Goal: Find specific page/section: Find specific page/section

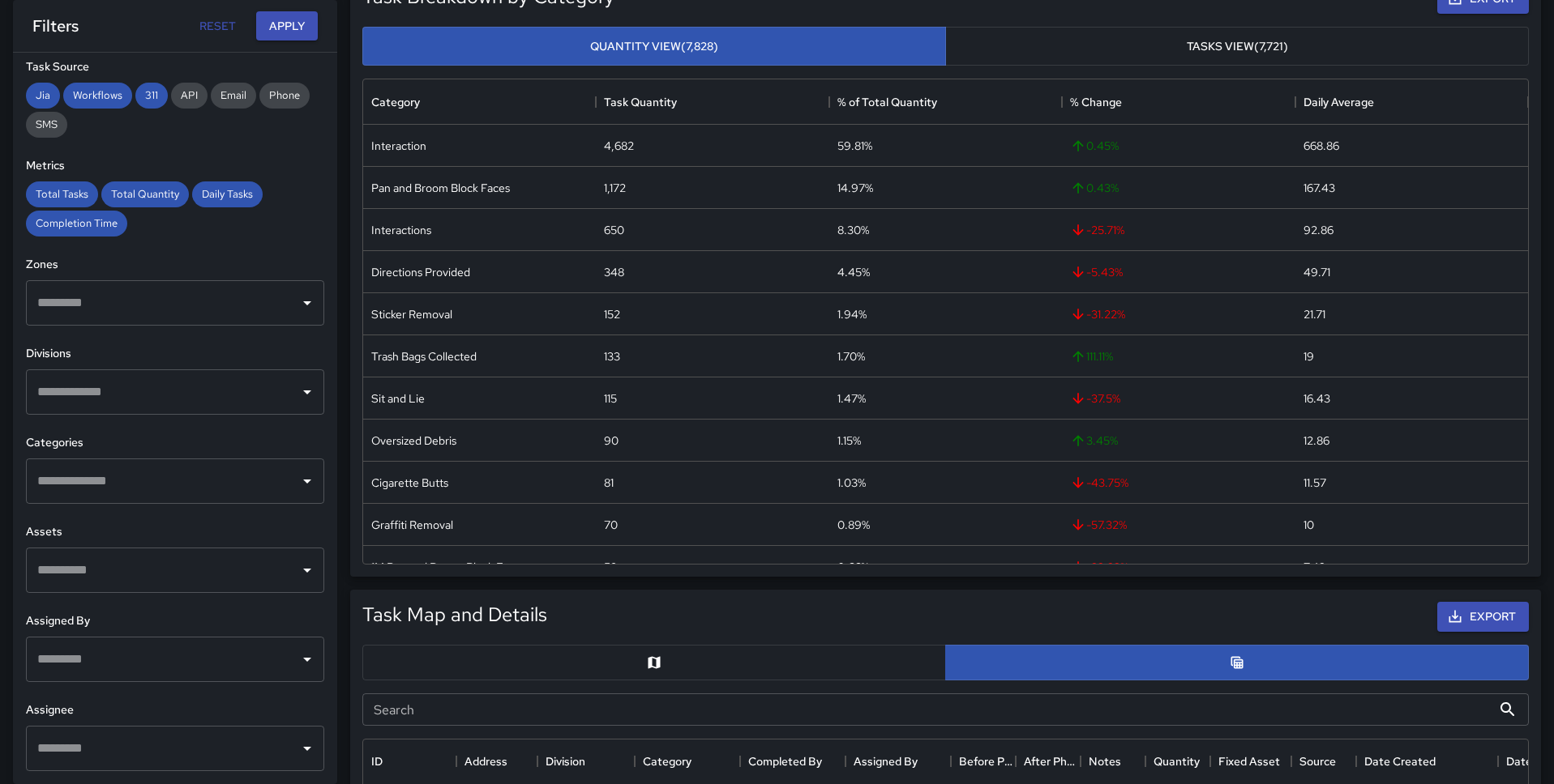
scroll to position [380, 0]
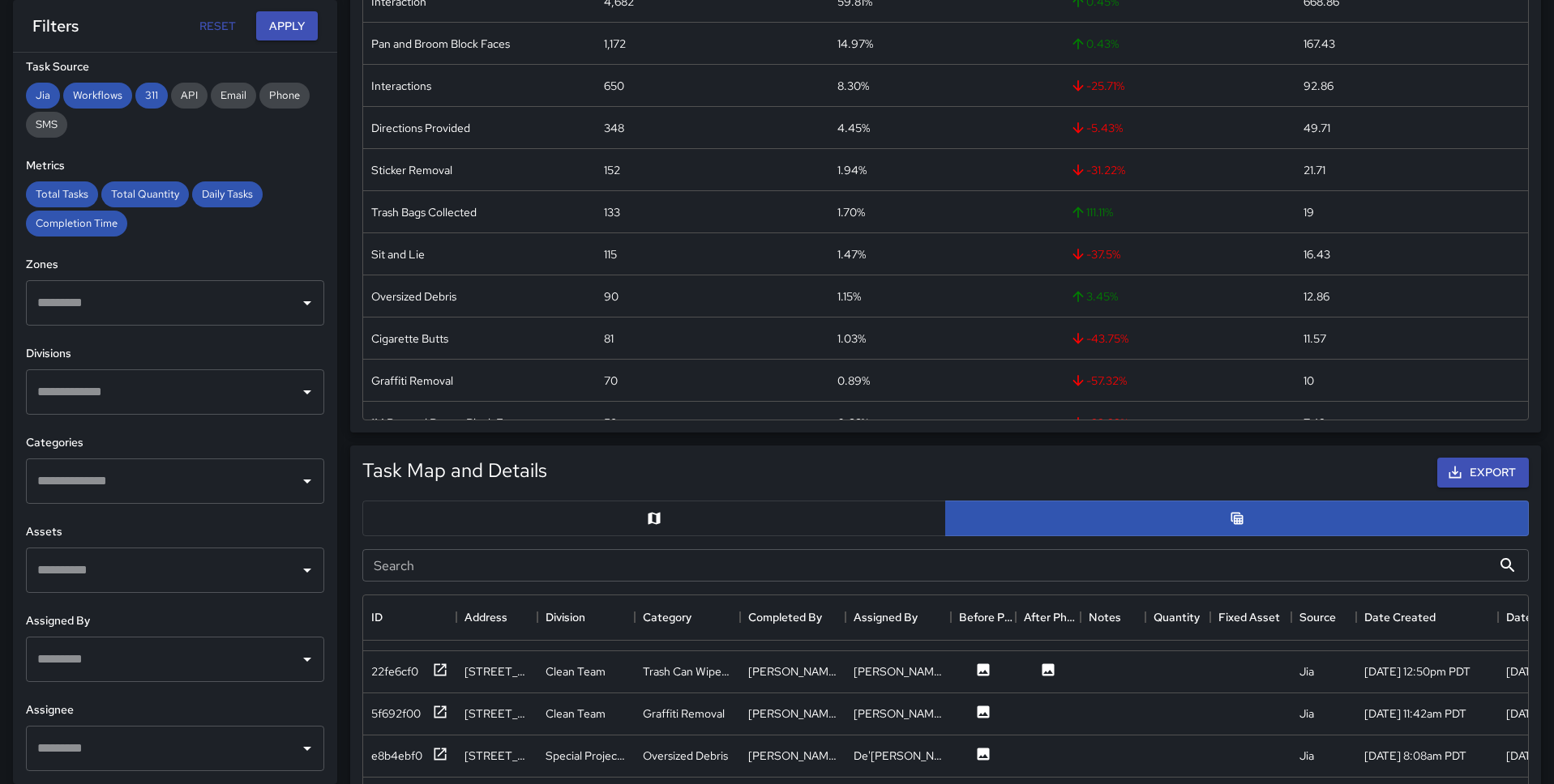
click at [129, 741] on input "text" at bounding box center [162, 748] width 259 height 31
type input "***"
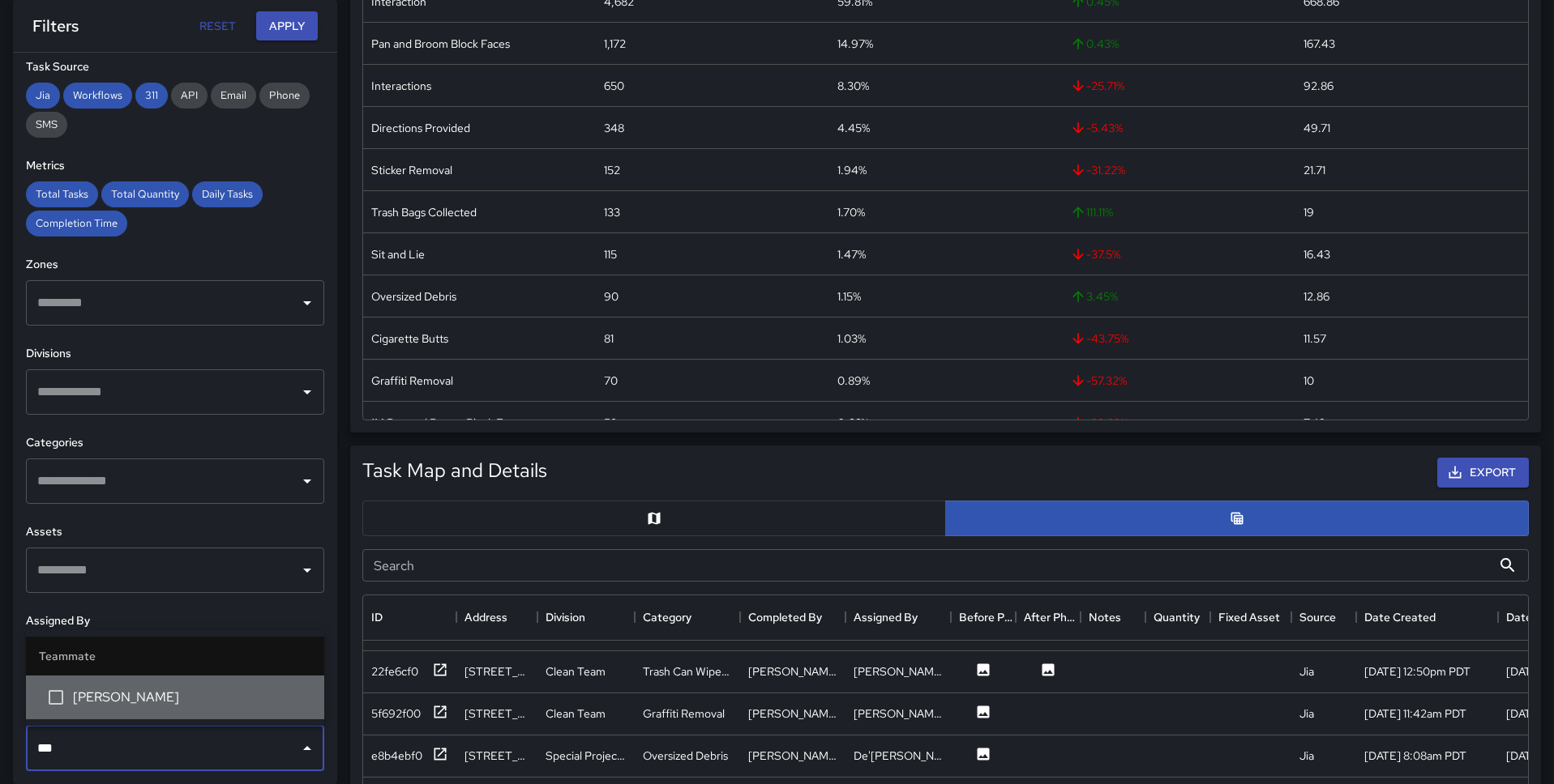
click at [86, 695] on span "[PERSON_NAME]" at bounding box center [192, 698] width 238 height 20
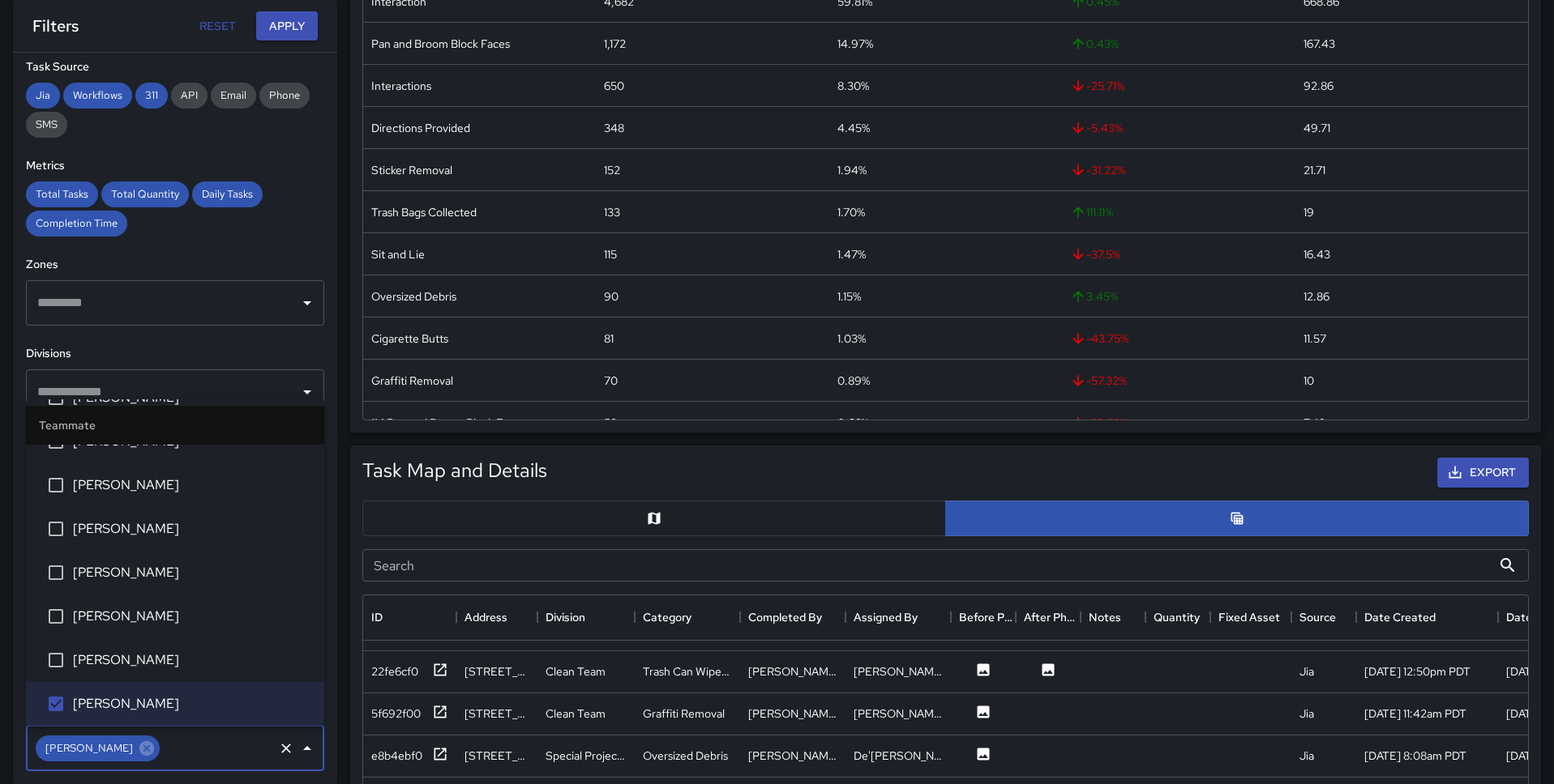
click at [247, 339] on div "**********" at bounding box center [175, 418] width 325 height 731
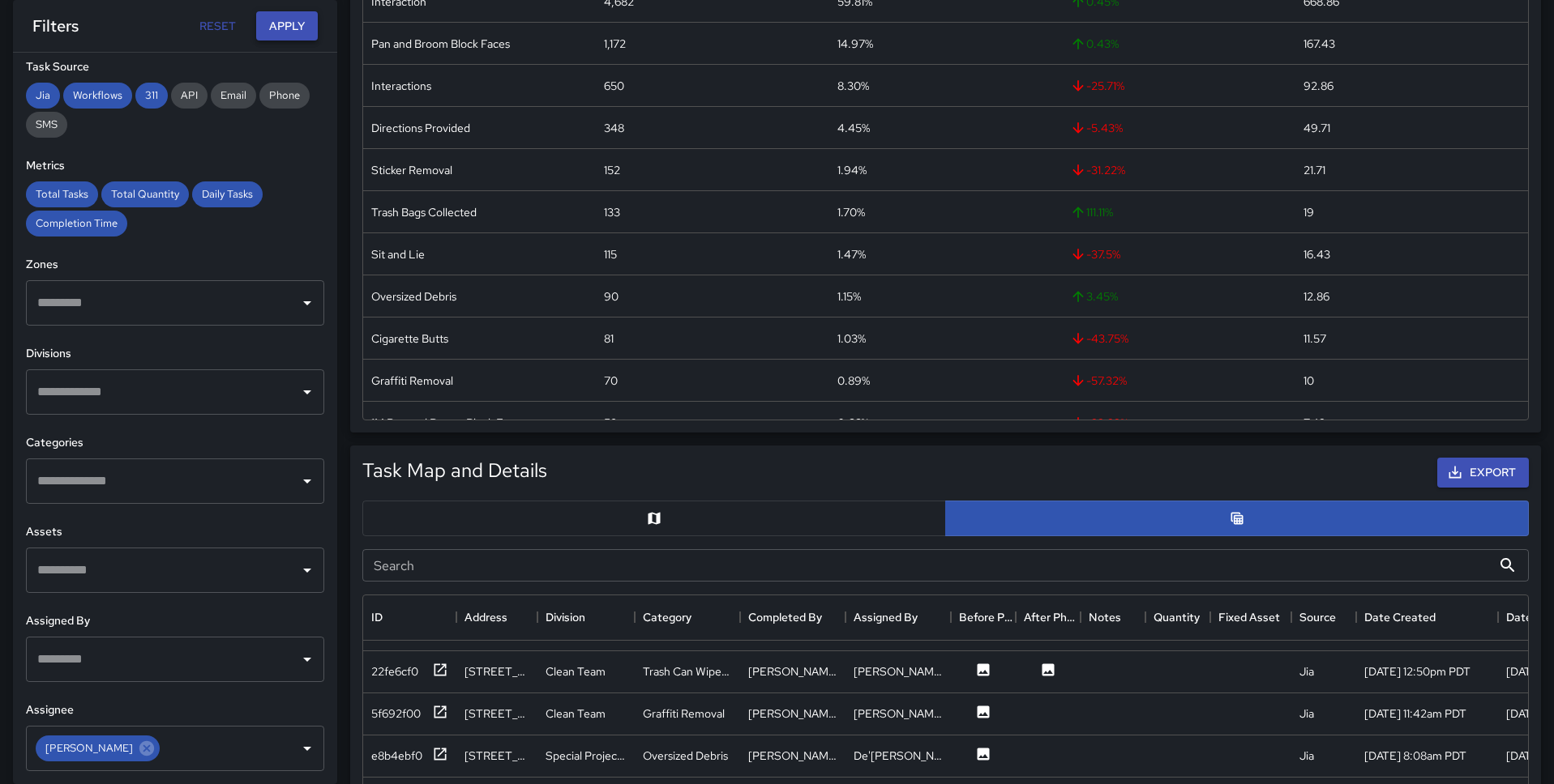
click at [297, 26] on button "Apply" at bounding box center [287, 26] width 62 height 30
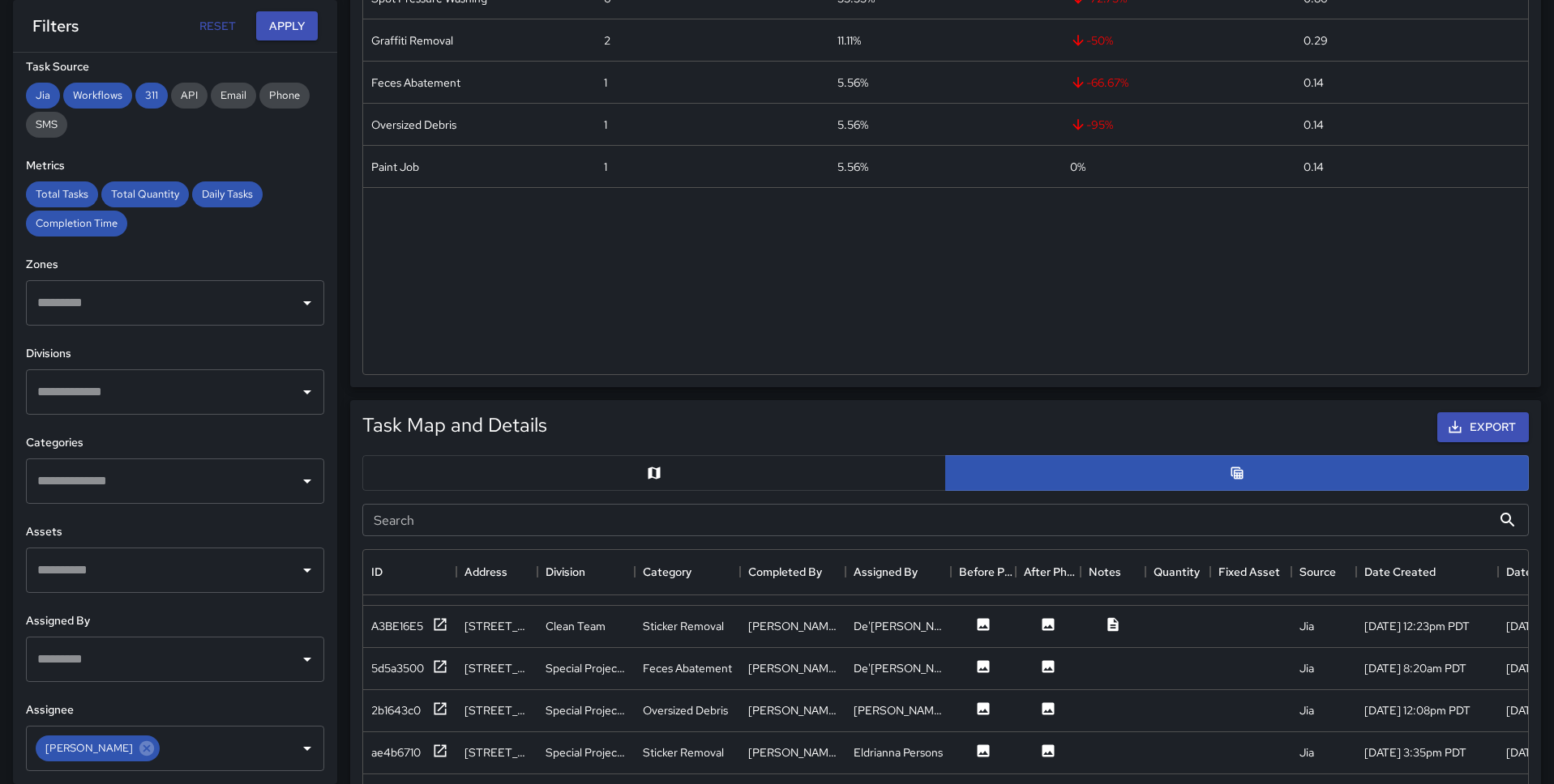
scroll to position [631, 0]
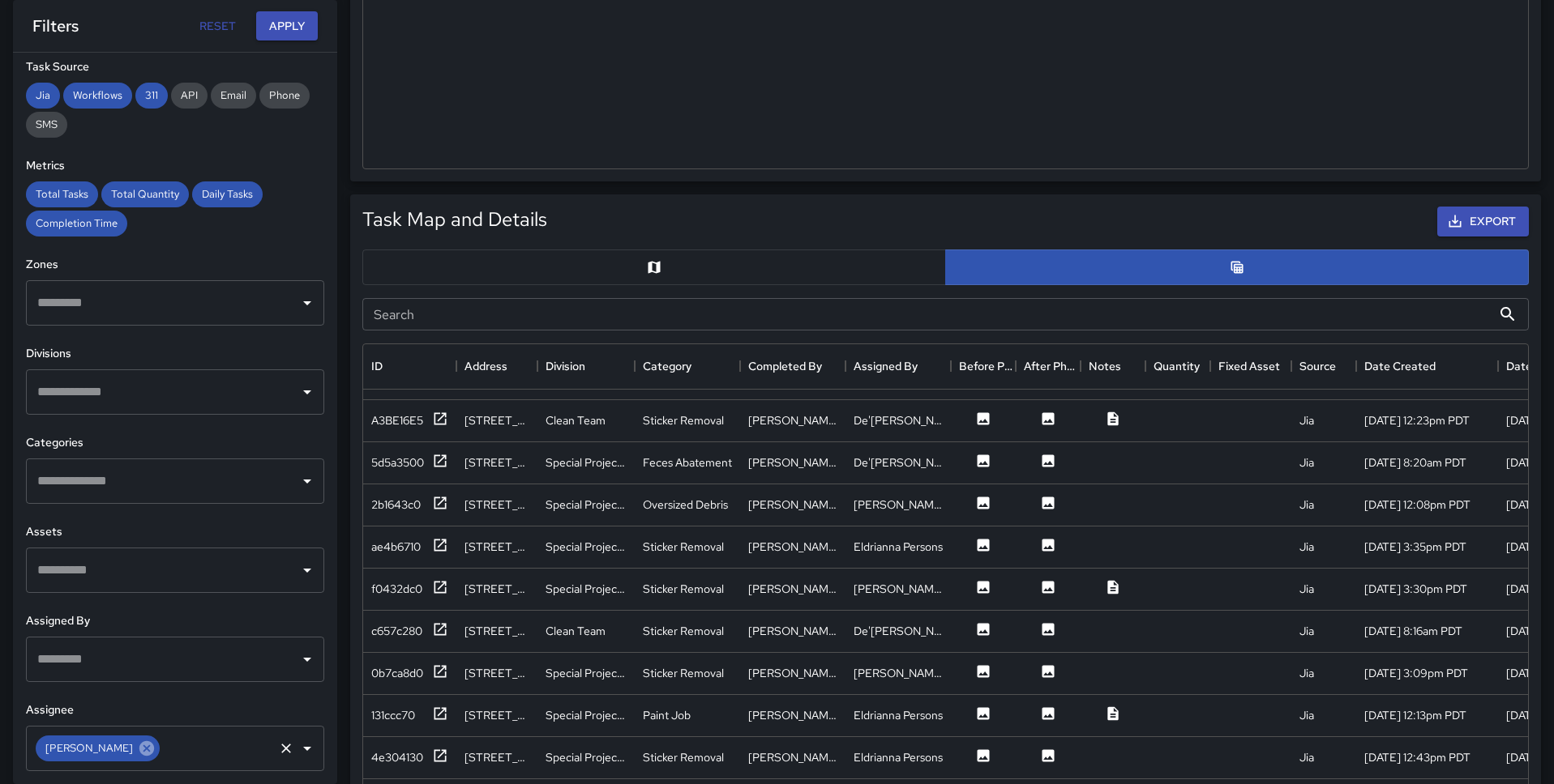
click at [138, 750] on icon at bounding box center [147, 748] width 18 height 18
click at [127, 750] on input "text" at bounding box center [162, 748] width 259 height 31
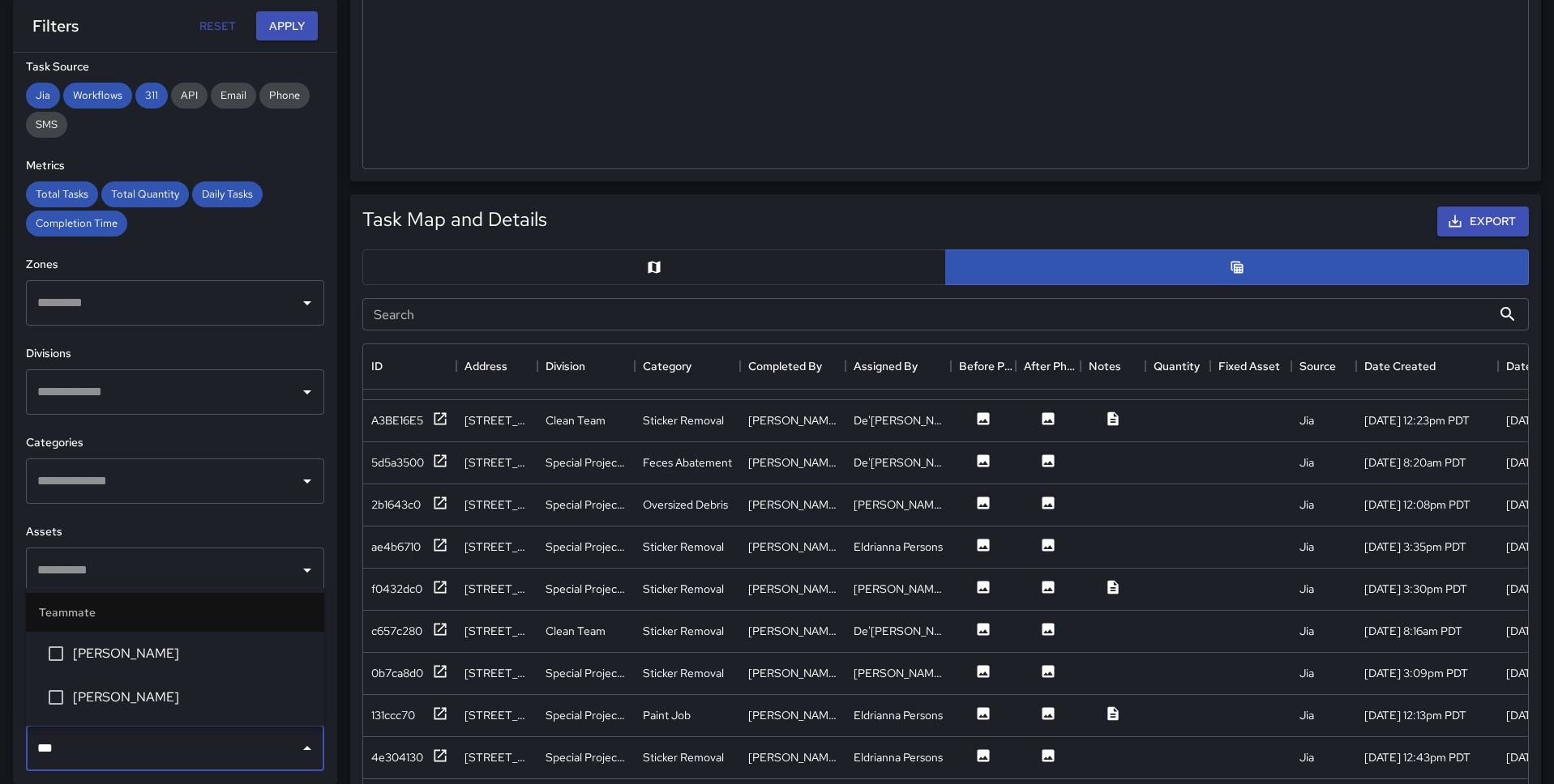
type input "****"
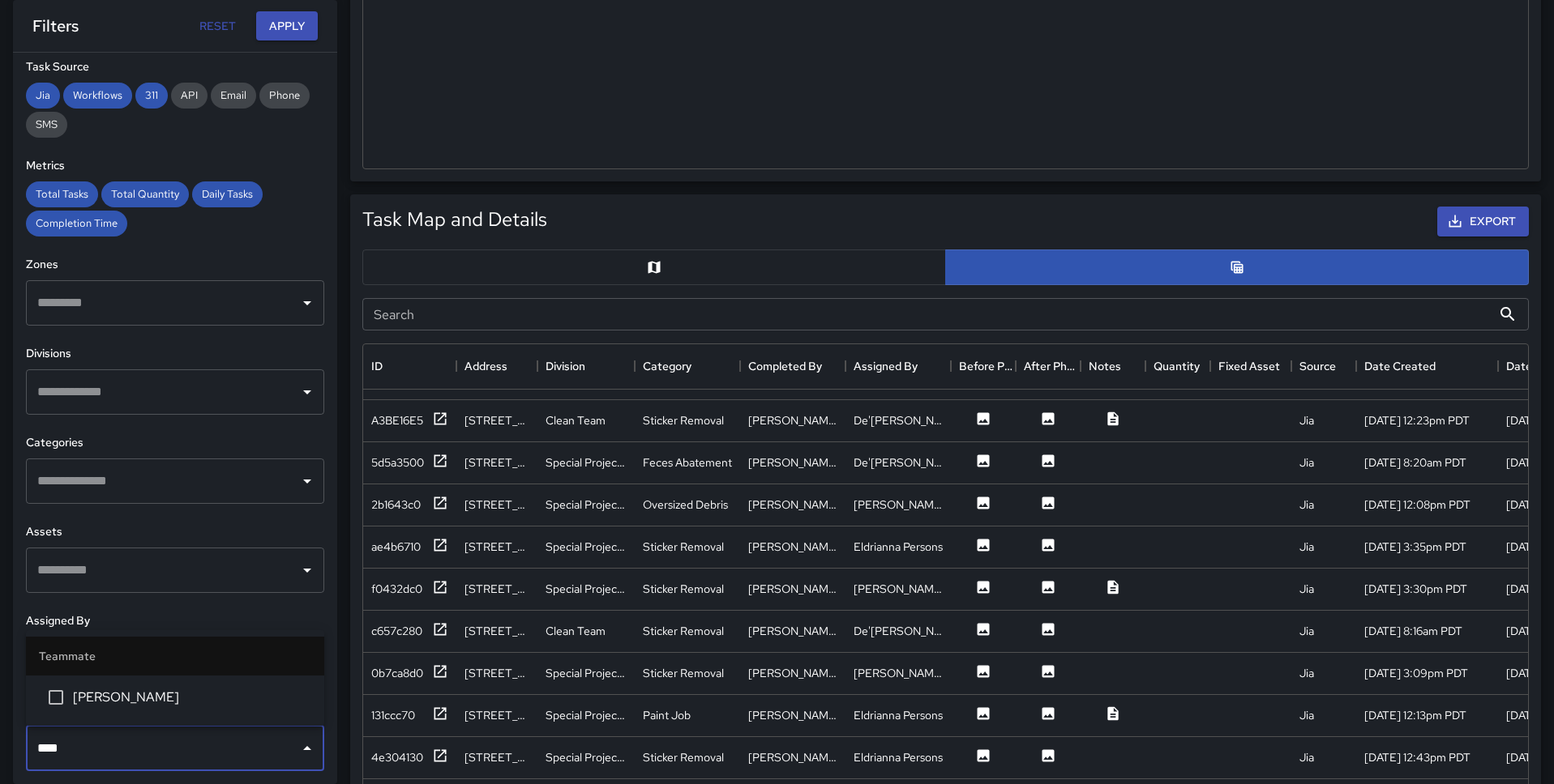
click at [98, 713] on li "[PERSON_NAME]" at bounding box center [175, 698] width 298 height 44
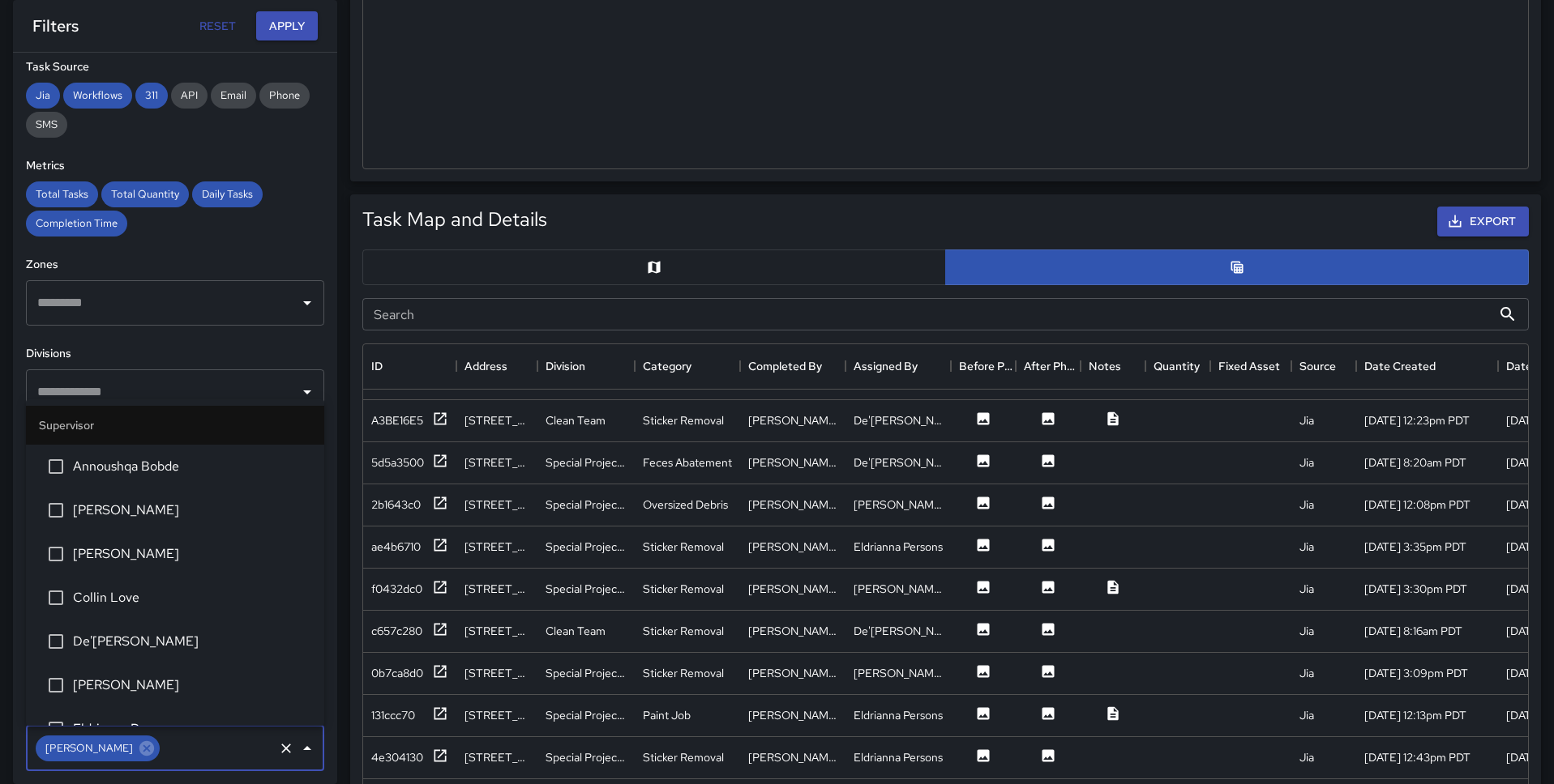
scroll to position [1245, 0]
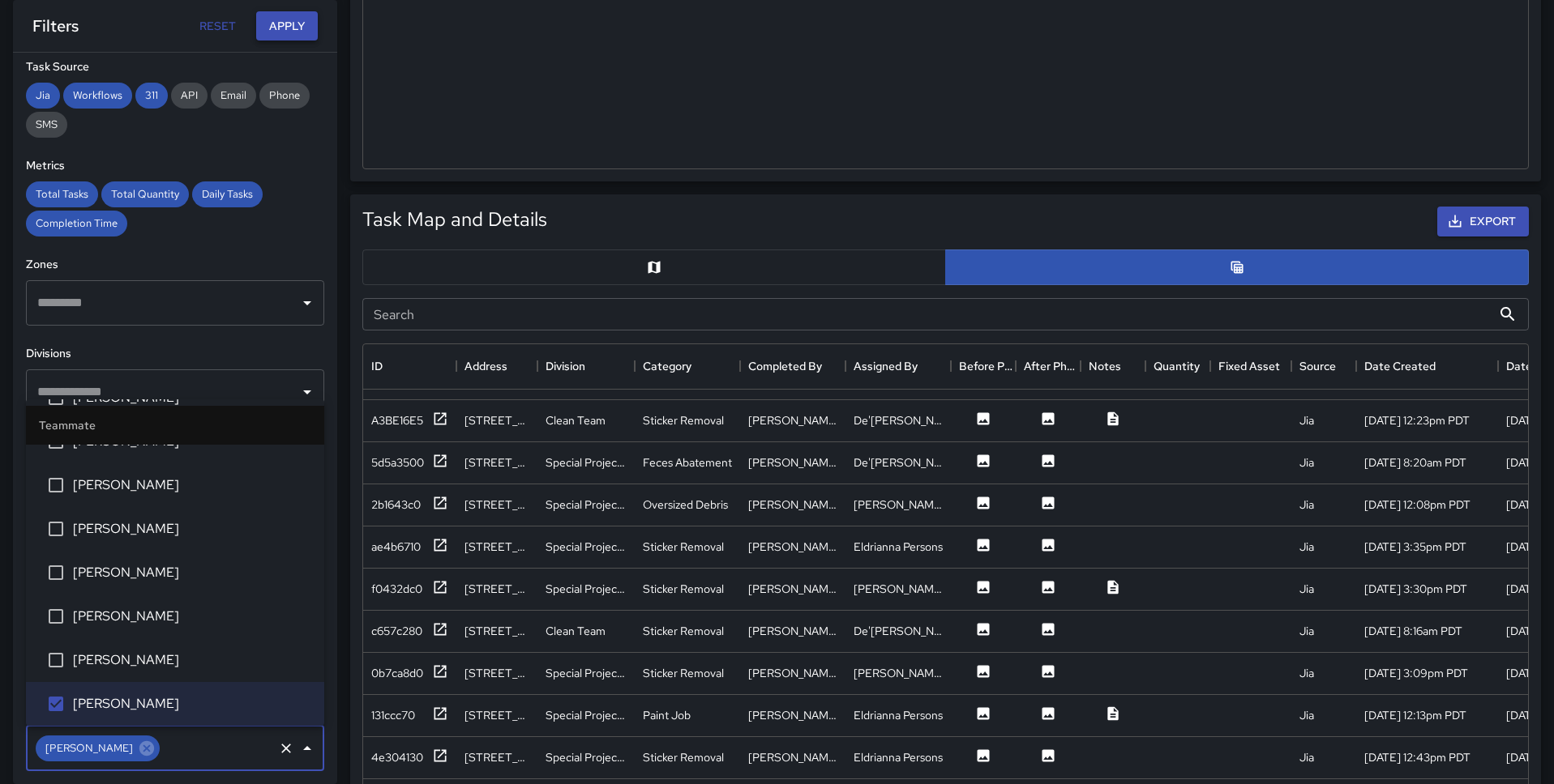
click at [294, 39] on button "Apply" at bounding box center [287, 26] width 62 height 30
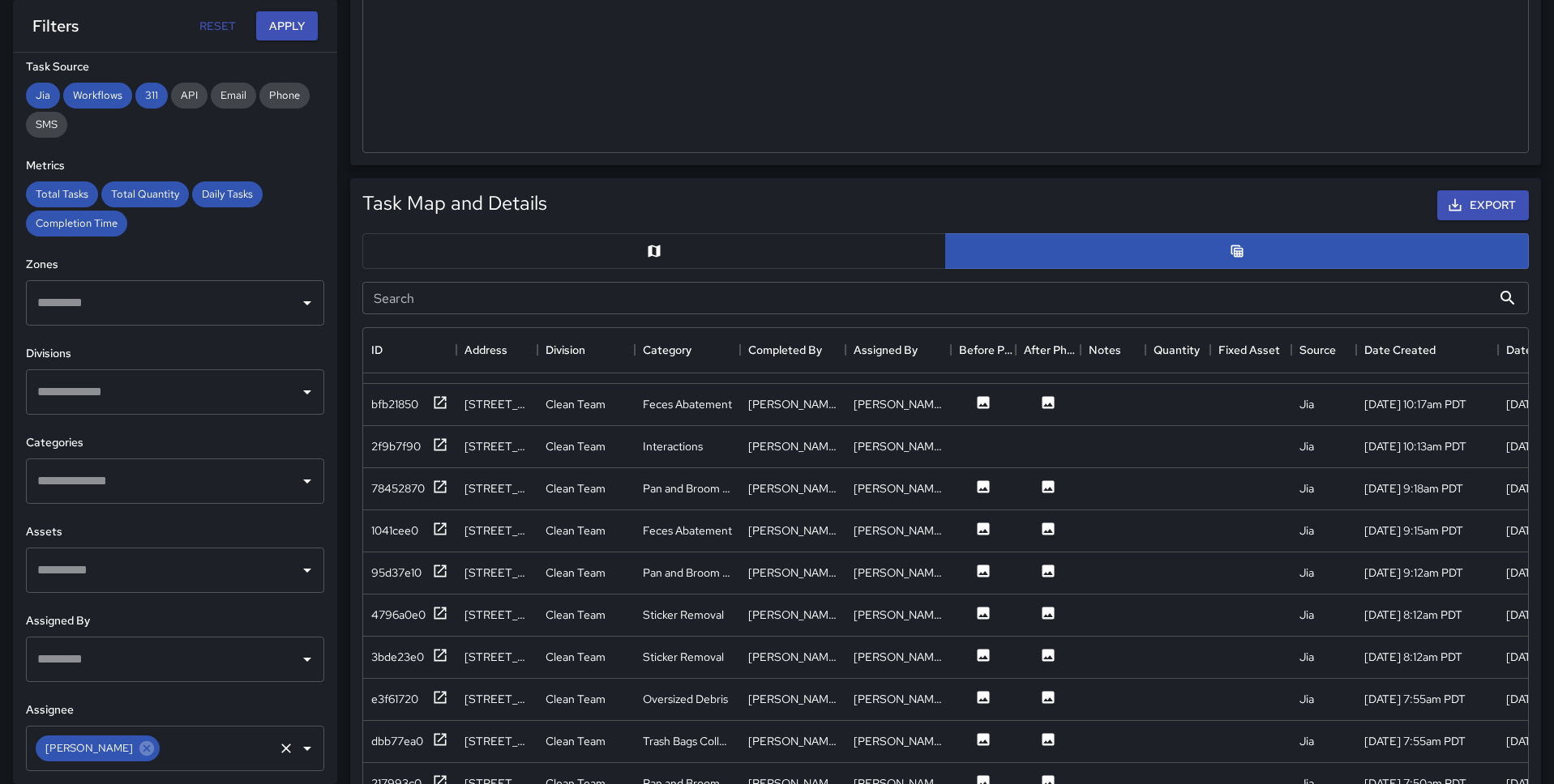
scroll to position [792, 0]
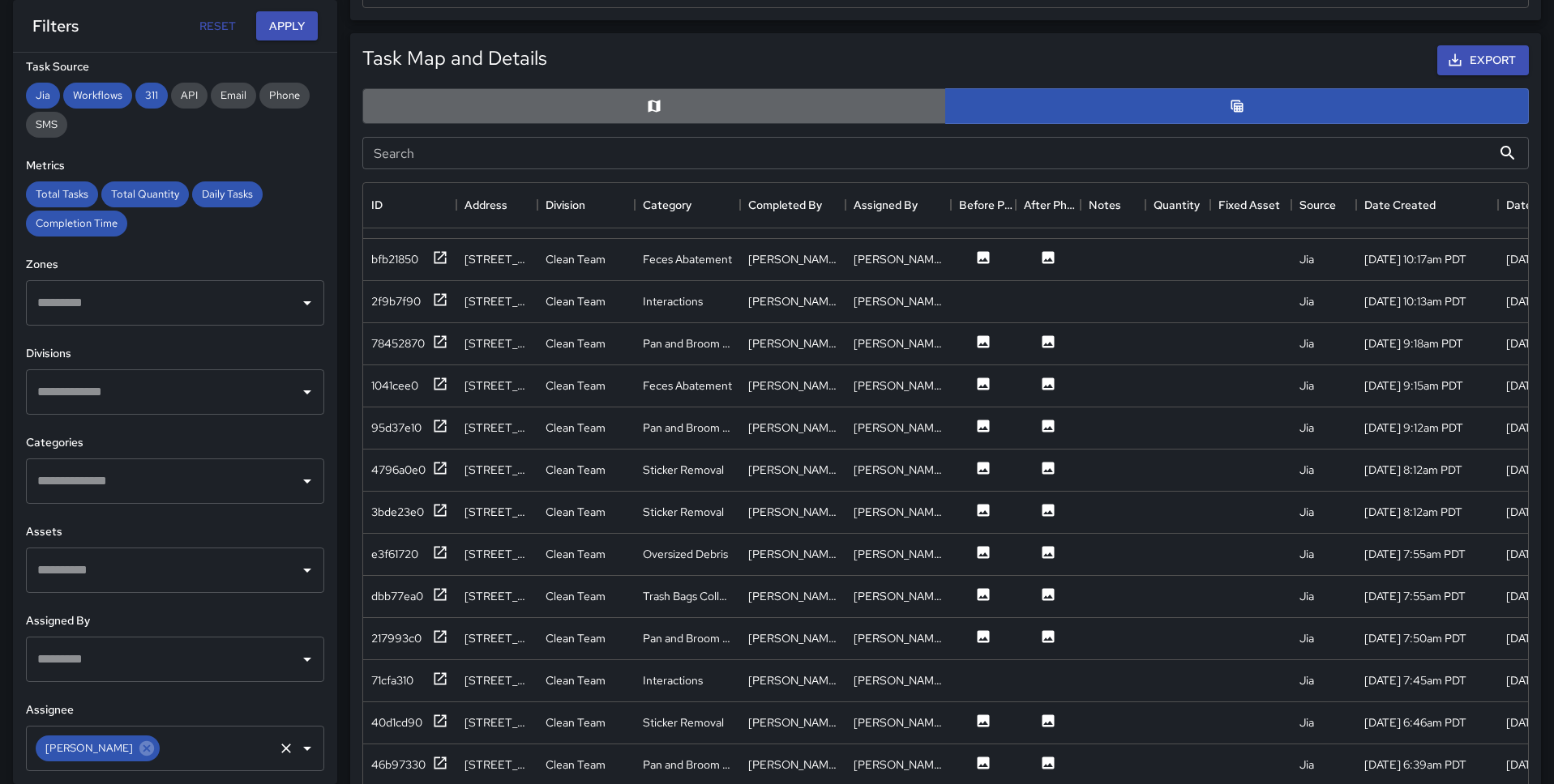
click at [842, 104] on button "button" at bounding box center [654, 106] width 584 height 36
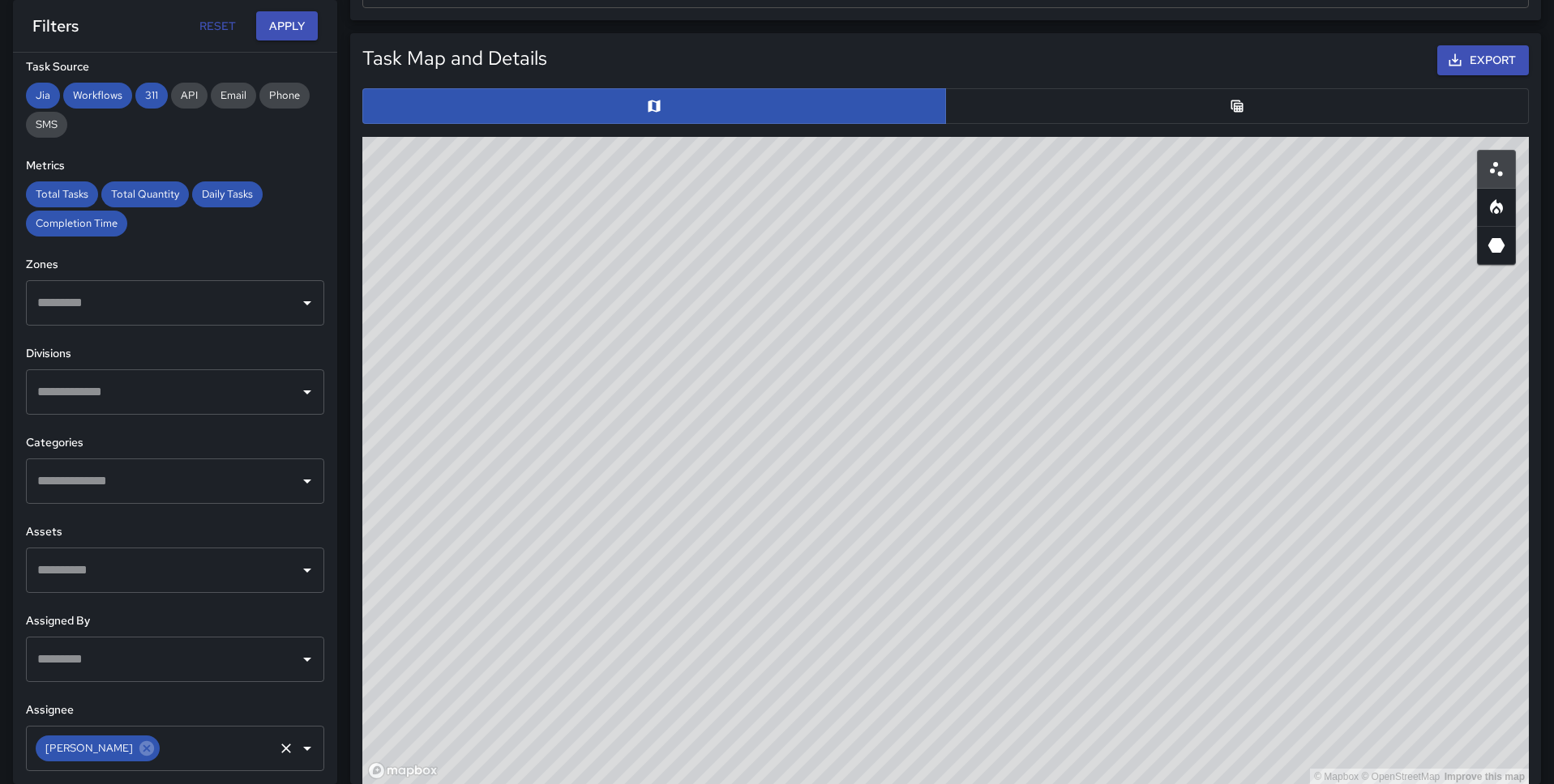
drag, startPoint x: 921, startPoint y: 430, endPoint x: 866, endPoint y: 329, distance: 115.0
click at [866, 329] on div "© Mapbox © OpenStreetMap Improve this map" at bounding box center [945, 460] width 1167 height 648
drag, startPoint x: 855, startPoint y: 448, endPoint x: 855, endPoint y: 413, distance: 35.0
click at [855, 413] on div "© Mapbox © OpenStreetMap Improve this map" at bounding box center [945, 460] width 1167 height 648
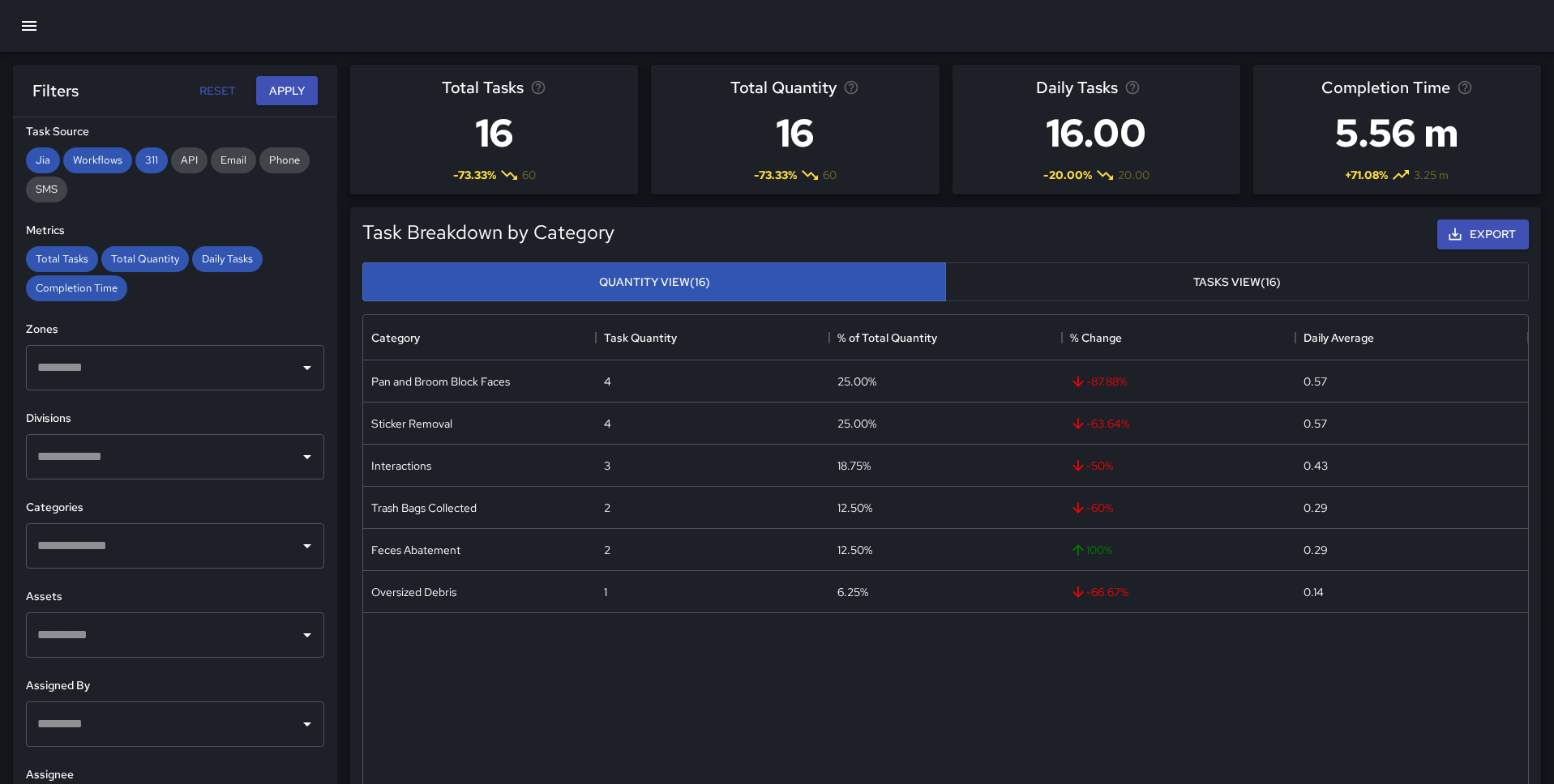
click at [45, 25] on button "button" at bounding box center [29, 26] width 39 height 39
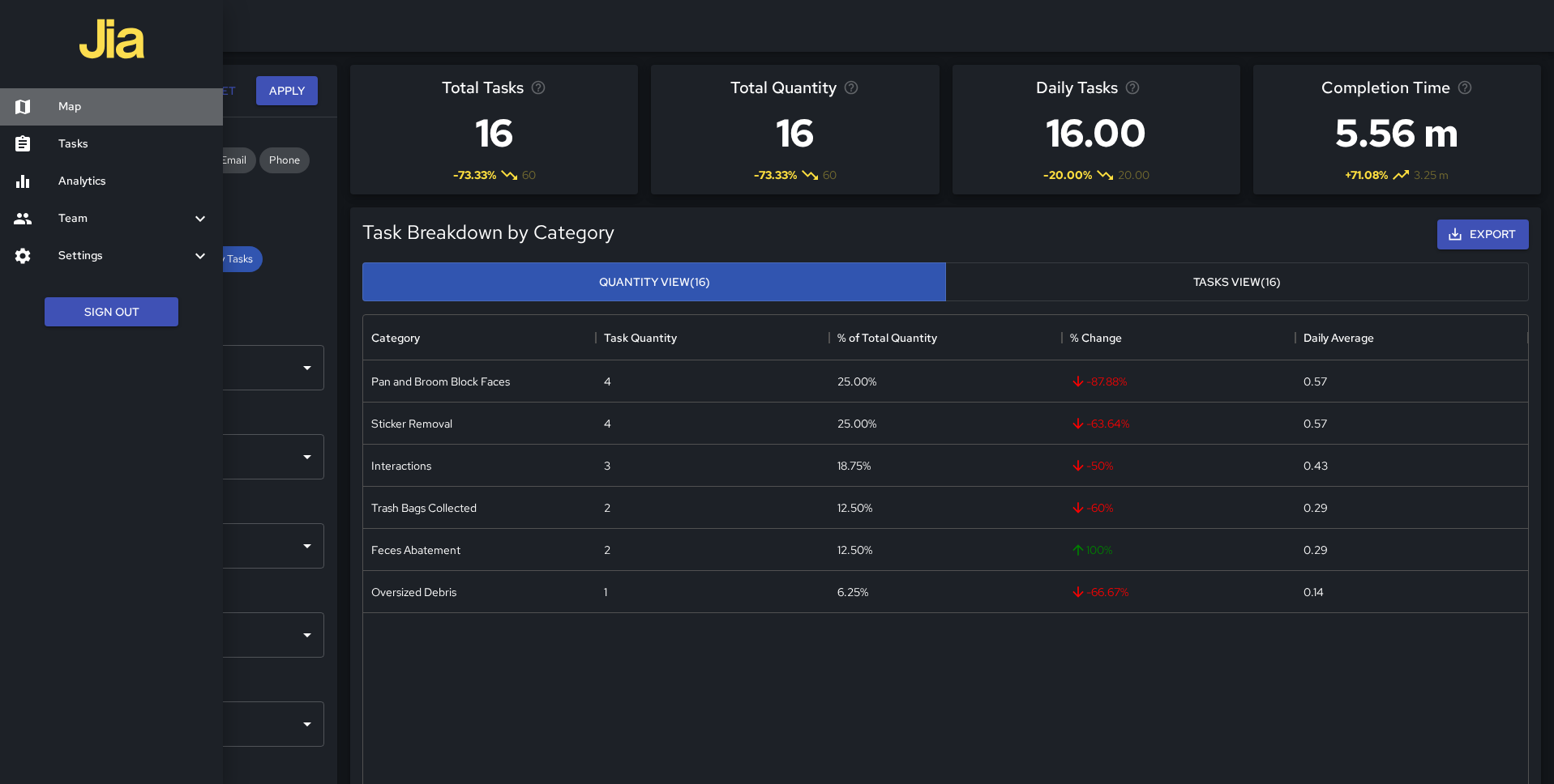
click at [95, 110] on h6 "Map" at bounding box center [134, 107] width 152 height 18
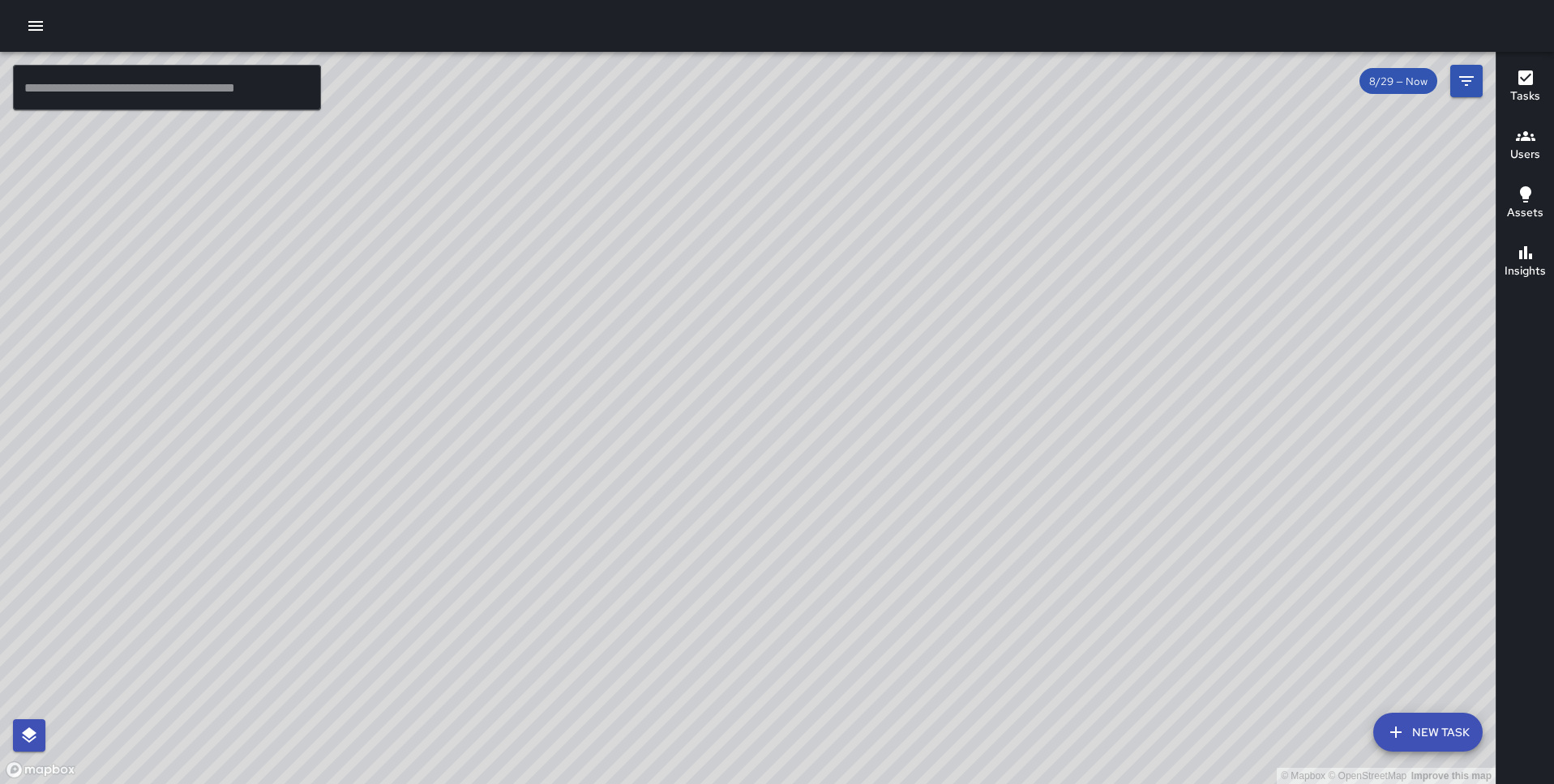
drag, startPoint x: 756, startPoint y: 362, endPoint x: 709, endPoint y: 147, distance: 220.1
click at [709, 147] on div "© Mapbox © OpenStreetMap Improve this map" at bounding box center [748, 418] width 1495 height 732
click at [998, 112] on div "© Mapbox © OpenStreetMap Improve this map DB [PERSON_NAME] [STREET_ADDRESS][PER…" at bounding box center [748, 418] width 1495 height 732
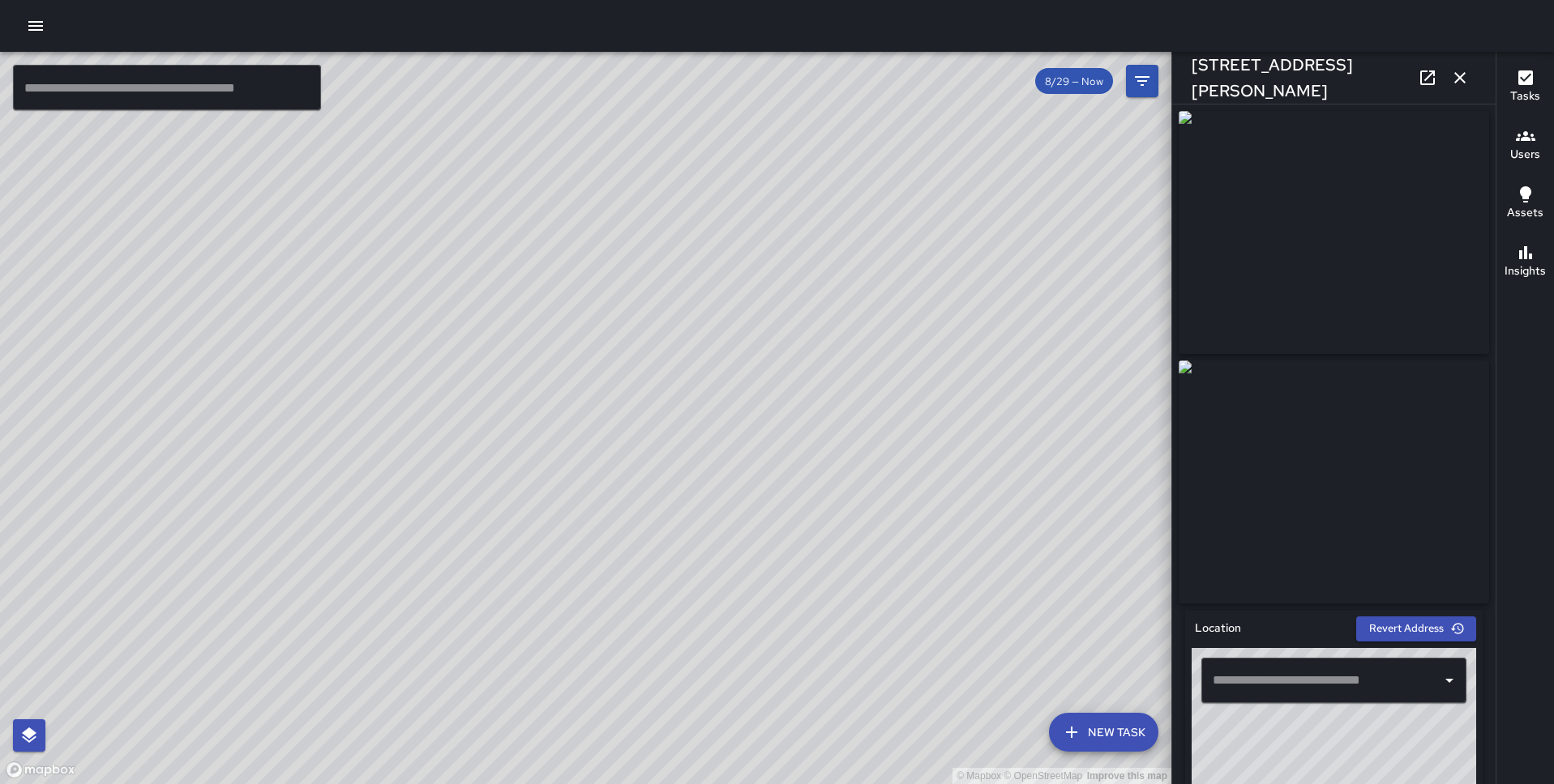
type input "**********"
click at [616, 397] on div "© Mapbox © OpenStreetMap Improve this map DB [PERSON_NAME] [STREET_ADDRESS] Com…" at bounding box center [586, 418] width 1172 height 732
click at [598, 441] on div "© Mapbox © OpenStreetMap Improve this map DB [PERSON_NAME][GEOGRAPHIC_DATA][STR…" at bounding box center [586, 418] width 1172 height 732
click at [602, 437] on div "© Mapbox © OpenStreetMap Improve this map DB [PERSON_NAME][GEOGRAPHIC_DATA][STR…" at bounding box center [586, 418] width 1172 height 732
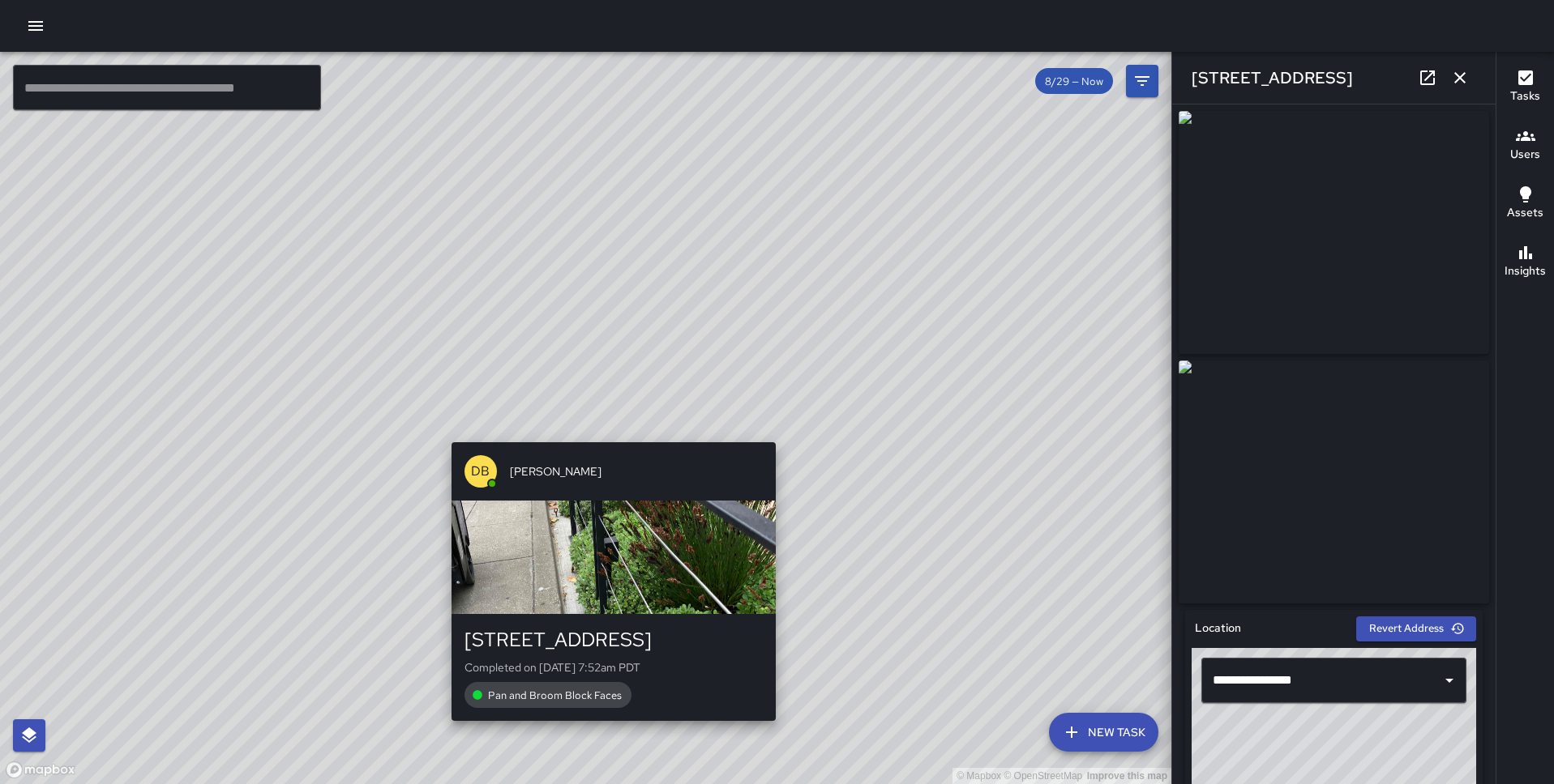
click at [613, 430] on div "© Mapbox © OpenStreetMap Improve this map DB [PERSON_NAME][GEOGRAPHIC_DATA][STR…" at bounding box center [586, 418] width 1172 height 732
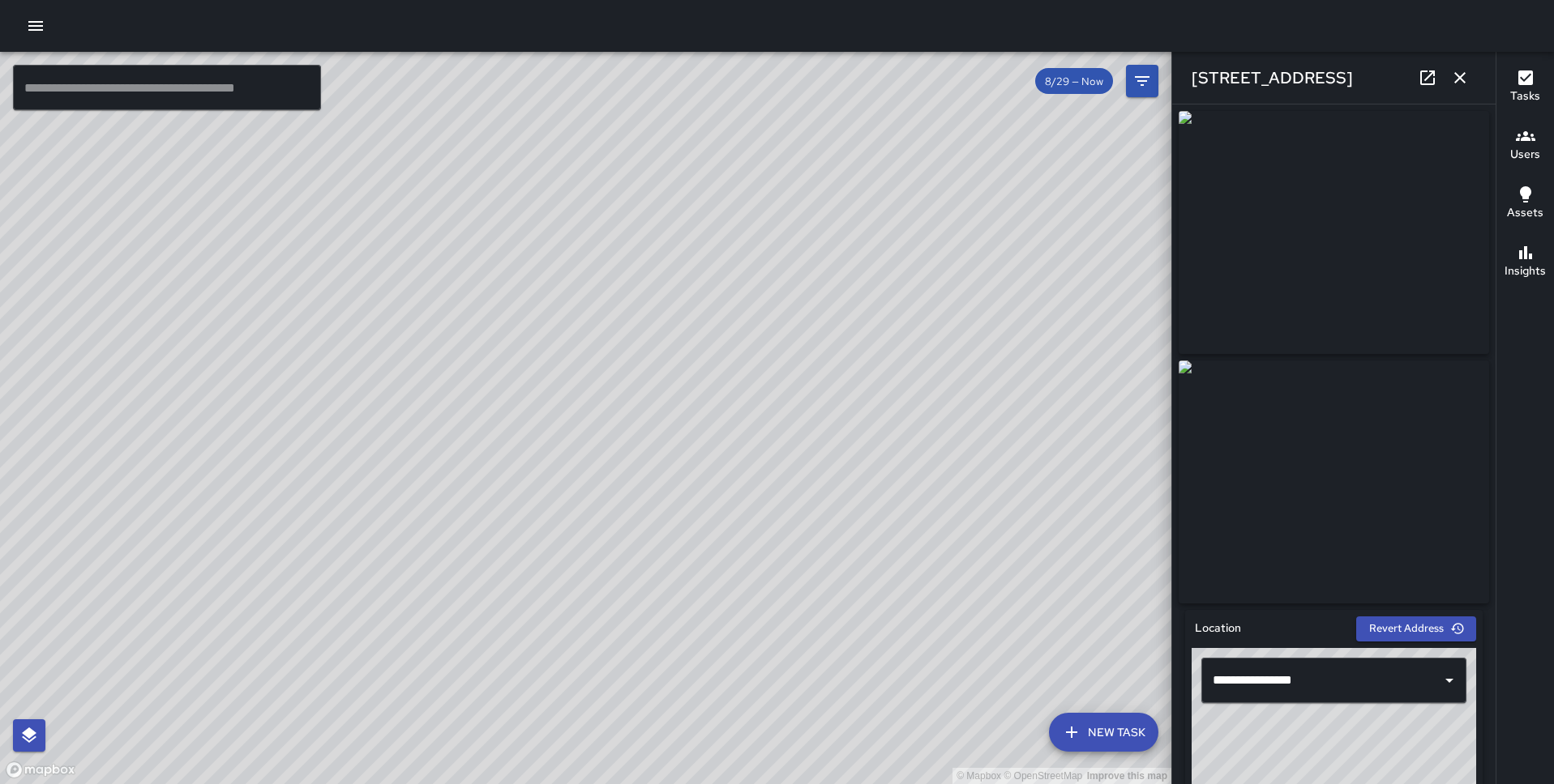
click at [613, 456] on div "© Mapbox © OpenStreetMap Improve this map DB [PERSON_NAME] [STREET_ADDRESS] Com…" at bounding box center [586, 418] width 1172 height 732
click at [701, 520] on div "© Mapbox © OpenStreetMap Improve this map" at bounding box center [586, 418] width 1172 height 732
click at [700, 528] on div "© Mapbox © OpenStreetMap Improve this map DB [PERSON_NAME] 110 The Embarcadero …" at bounding box center [586, 418] width 1172 height 732
click at [795, 633] on div "DB [PERSON_NAME] 71-89 The Embarcadero Completed on [DATE] 8:05am PDT Pan and B…" at bounding box center [804, 488] width 338 height 292
drag, startPoint x: 847, startPoint y: 538, endPoint x: 822, endPoint y: 410, distance: 130.4
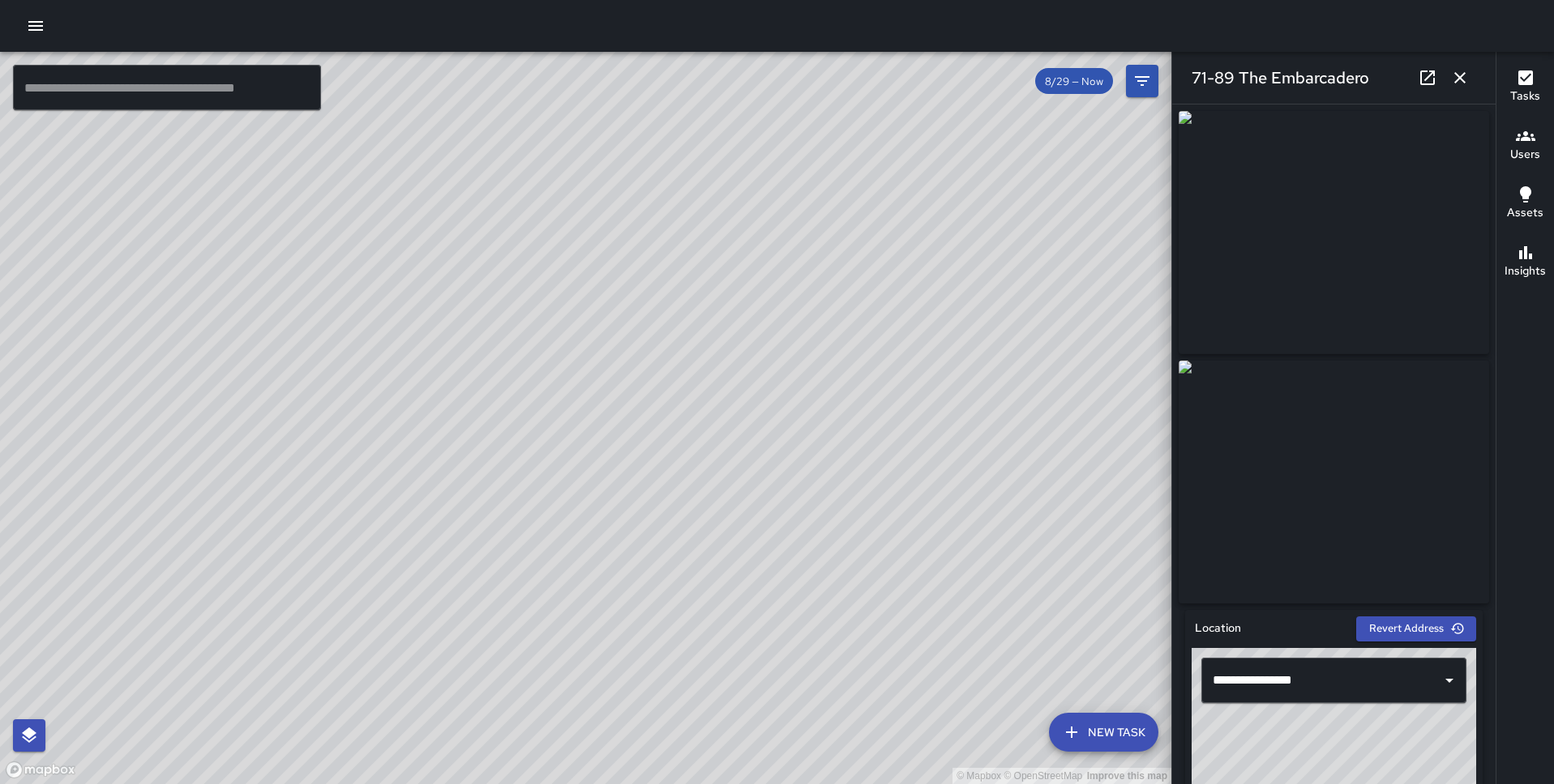
click at [822, 410] on div "© Mapbox © OpenStreetMap Improve this map" at bounding box center [586, 418] width 1172 height 732
click at [485, 418] on div "© Mapbox © OpenStreetMap Improve this map DB [PERSON_NAME] [STREET_ADDRESS][PER…" at bounding box center [586, 418] width 1172 height 732
click at [511, 328] on div "© Mapbox © OpenStreetMap Improve this map DB [PERSON_NAME] [STREET_ADDRESS][PER…" at bounding box center [586, 418] width 1172 height 732
drag, startPoint x: 584, startPoint y: 294, endPoint x: 657, endPoint y: 373, distance: 107.6
click at [657, 373] on div "© Mapbox © OpenStreetMap Improve this map" at bounding box center [586, 418] width 1172 height 732
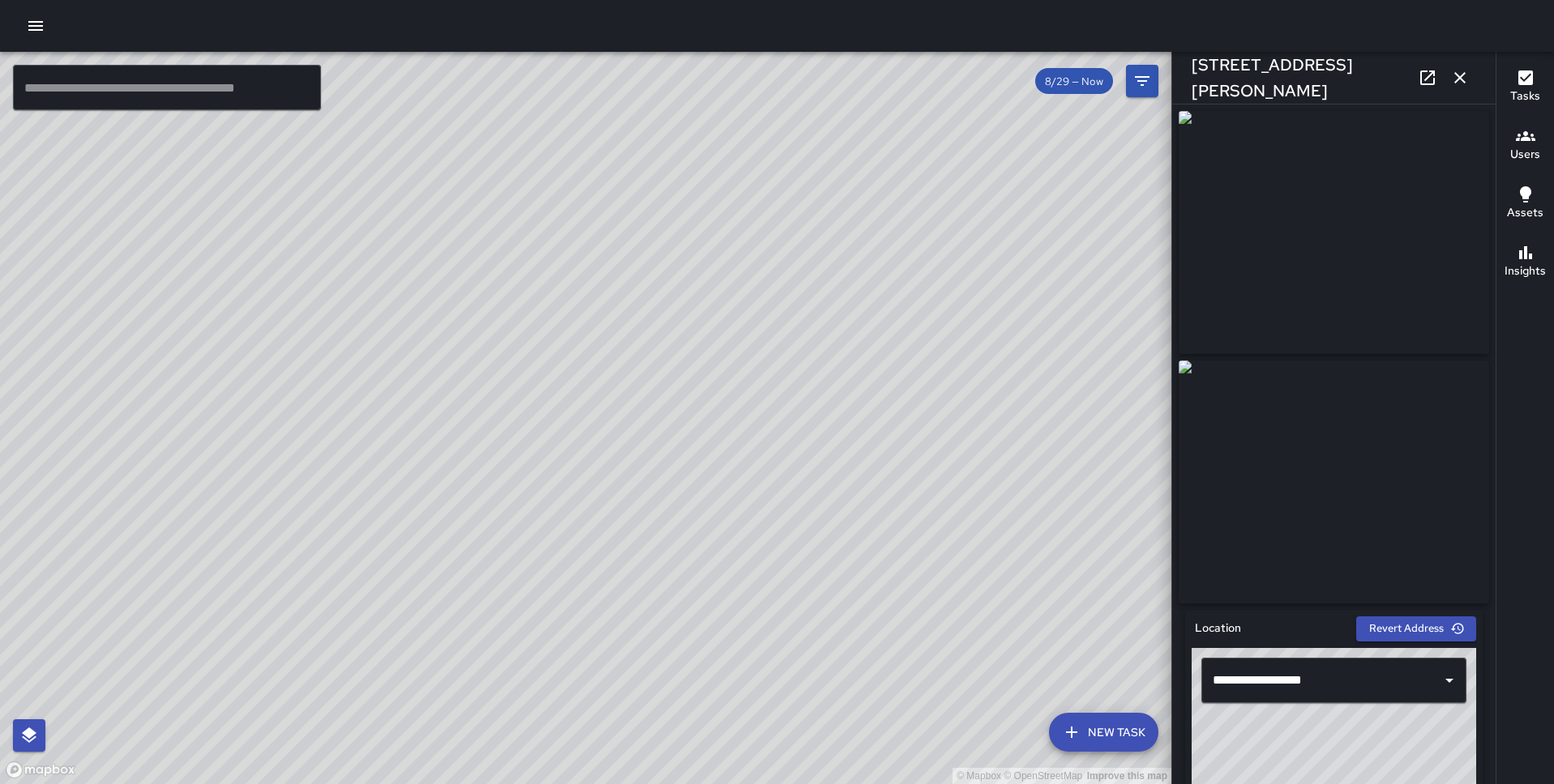
click at [556, 391] on div "© Mapbox © OpenStreetMap Improve this map DB [PERSON_NAME] [STREET_ADDRESS][PER…" at bounding box center [586, 418] width 1172 height 732
drag, startPoint x: 579, startPoint y: 356, endPoint x: 664, endPoint y: 452, distance: 128.2
click at [664, 452] on div "© Mapbox © OpenStreetMap Improve this map" at bounding box center [586, 418] width 1172 height 732
click at [519, 327] on div "© Mapbox © OpenStreetMap Improve this map DB [PERSON_NAME][GEOGRAPHIC_DATA][STR…" at bounding box center [586, 418] width 1172 height 732
click at [473, 365] on div "© Mapbox © OpenStreetMap Improve this map DB [PERSON_NAME] [STREET_ADDRESS][PER…" at bounding box center [586, 418] width 1172 height 732
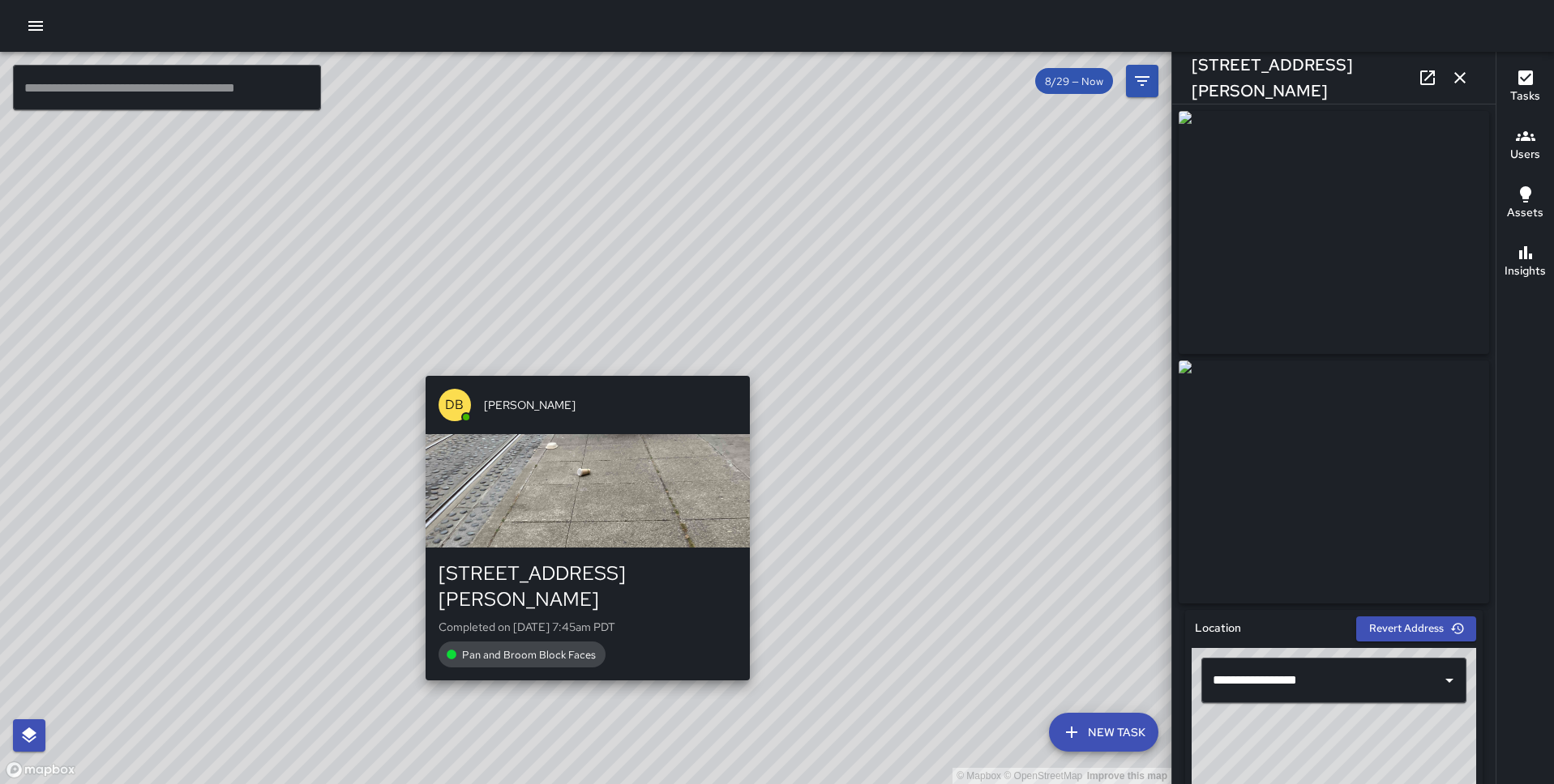
click at [585, 369] on div "DB [PERSON_NAME] [STREET_ADDRESS][PERSON_NAME] Completed on [DATE] 7:45am PDT P…" at bounding box center [588, 528] width 338 height 318
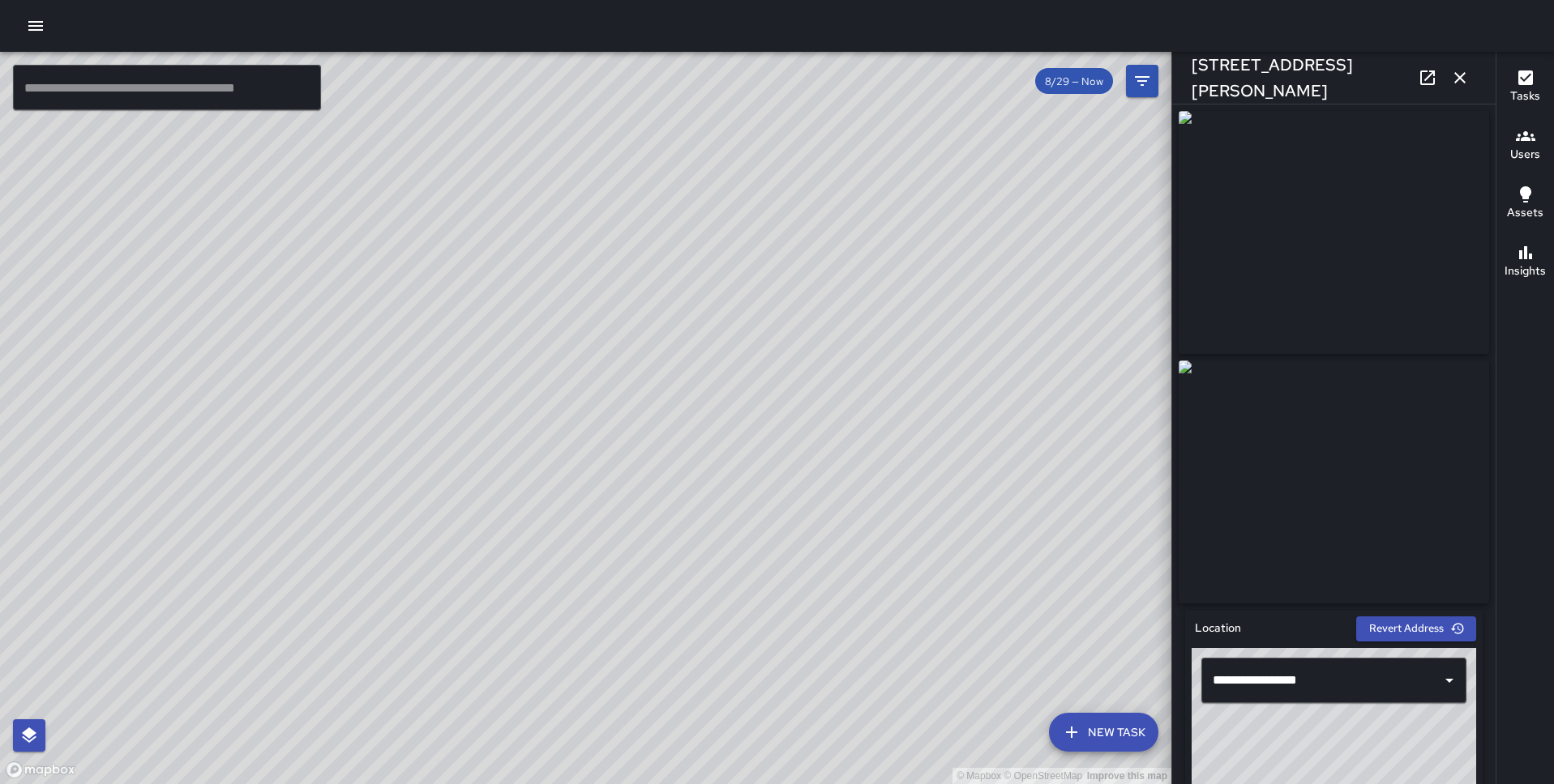
drag, startPoint x: 411, startPoint y: 327, endPoint x: 493, endPoint y: 378, distance: 96.6
click at [493, 378] on div "© Mapbox © OpenStreetMap Improve this map" at bounding box center [586, 418] width 1172 height 732
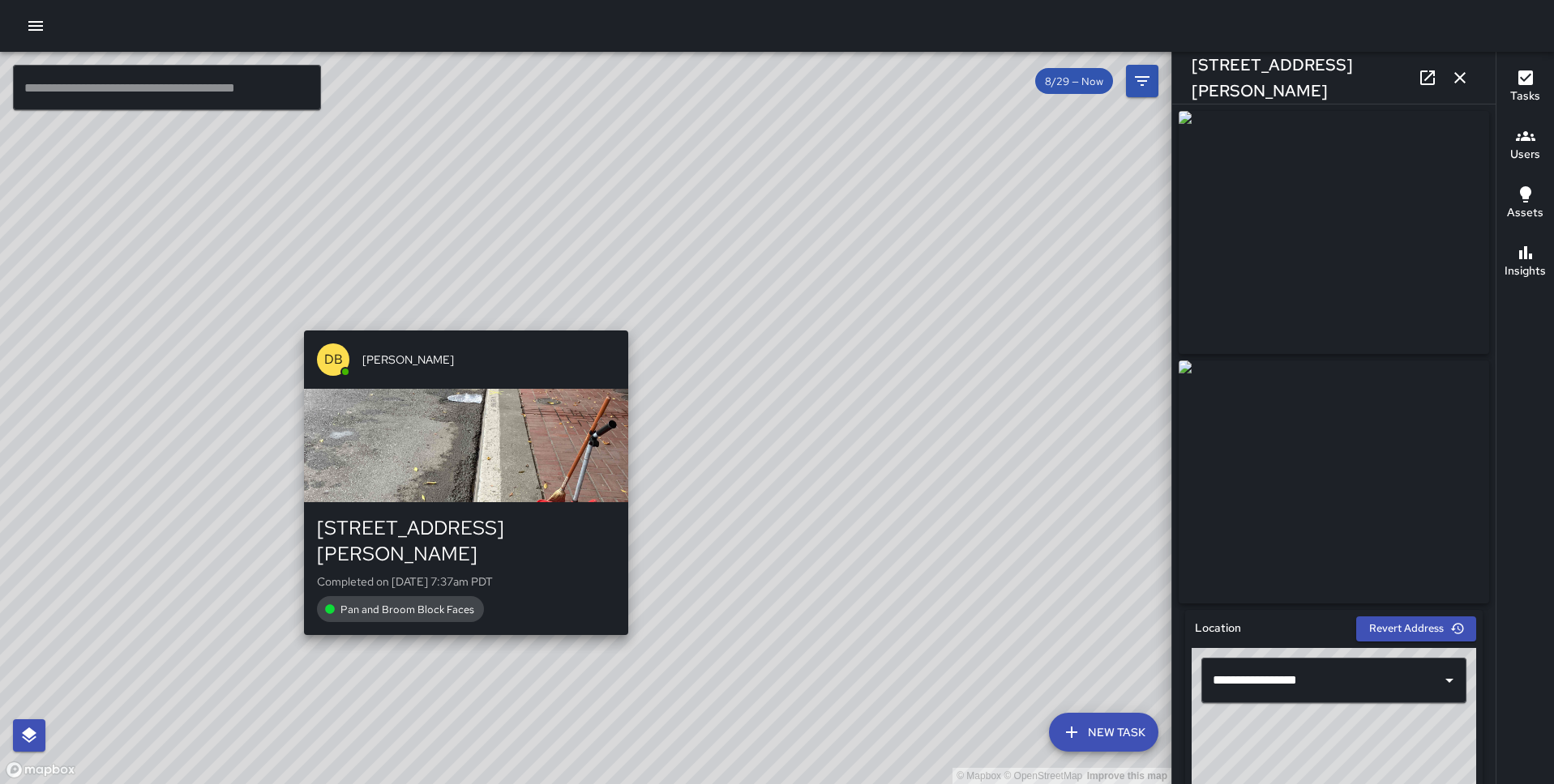
click at [464, 325] on div "DB [PERSON_NAME] [STREET_ADDRESS][PERSON_NAME] Completed on [DATE] 7:37am PDT P…" at bounding box center [467, 483] width 338 height 318
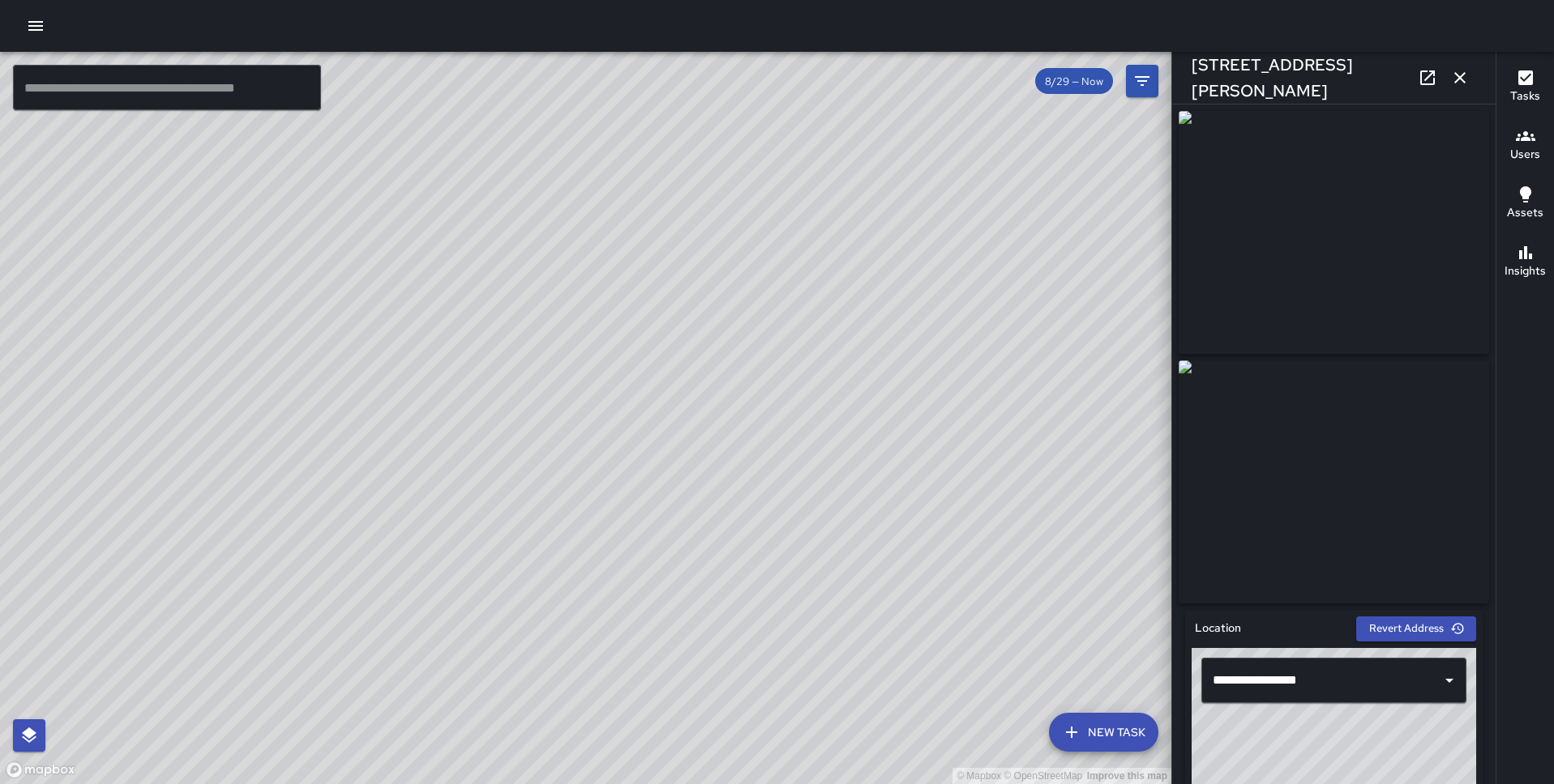
click at [527, 362] on div "© Mapbox © OpenStreetMap Improve this map DB [PERSON_NAME][GEOGRAPHIC_DATA][STR…" at bounding box center [586, 418] width 1172 height 732
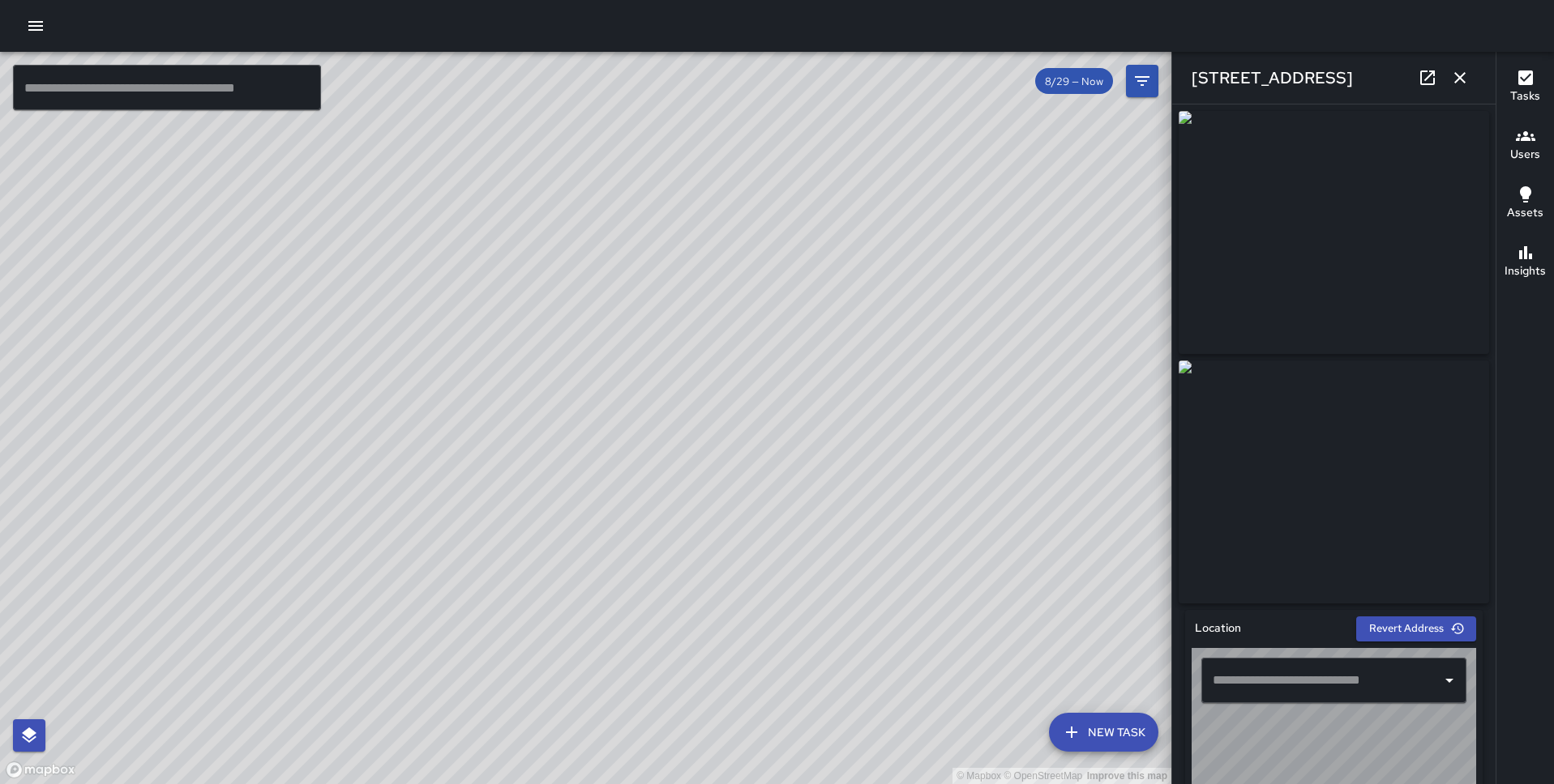
type input "**********"
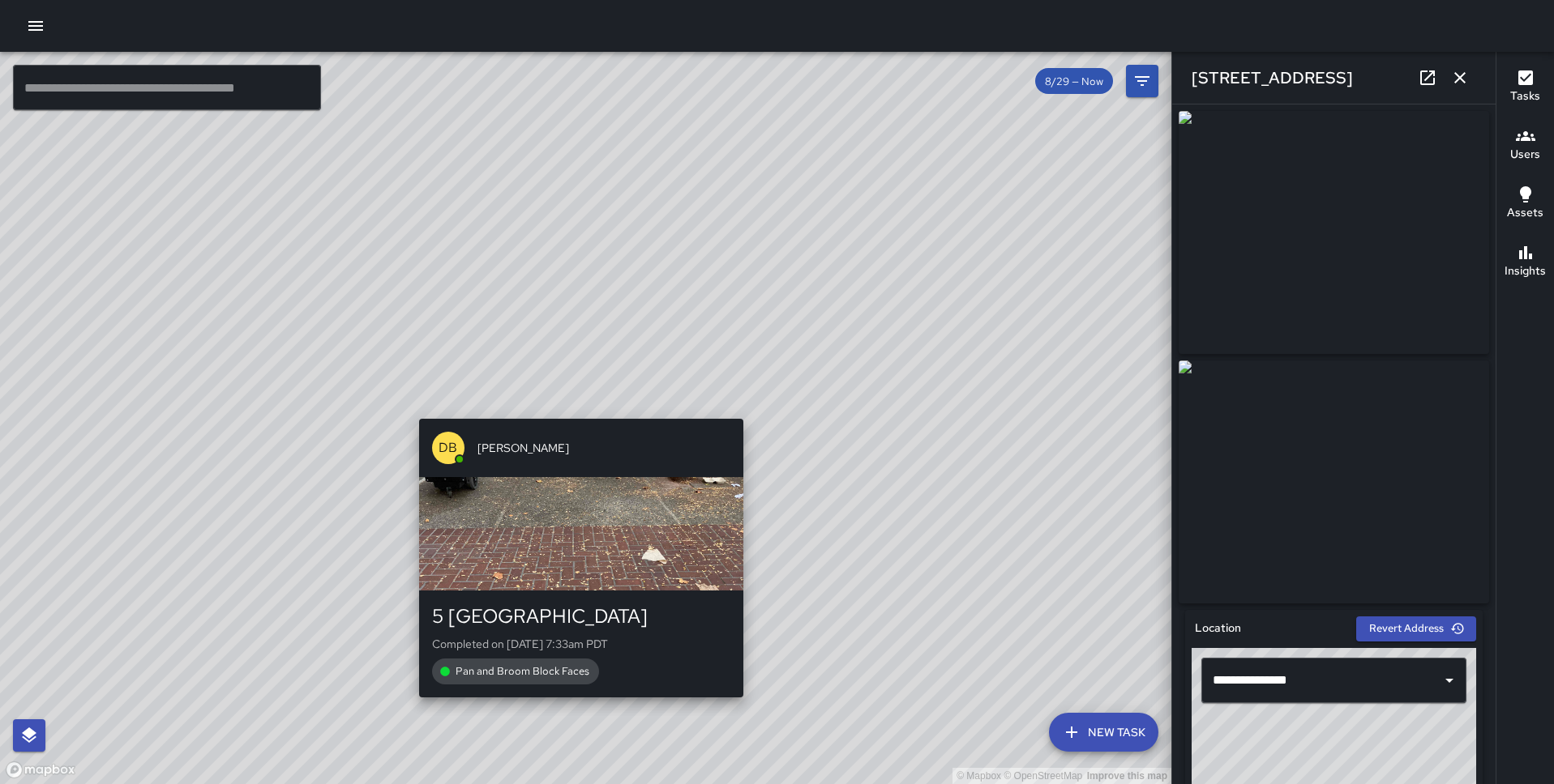
click at [572, 405] on div "© Mapbox © OpenStreetMap Improve this map DB [PERSON_NAME] 5 [GEOGRAPHIC_DATA] …" at bounding box center [586, 418] width 1172 height 732
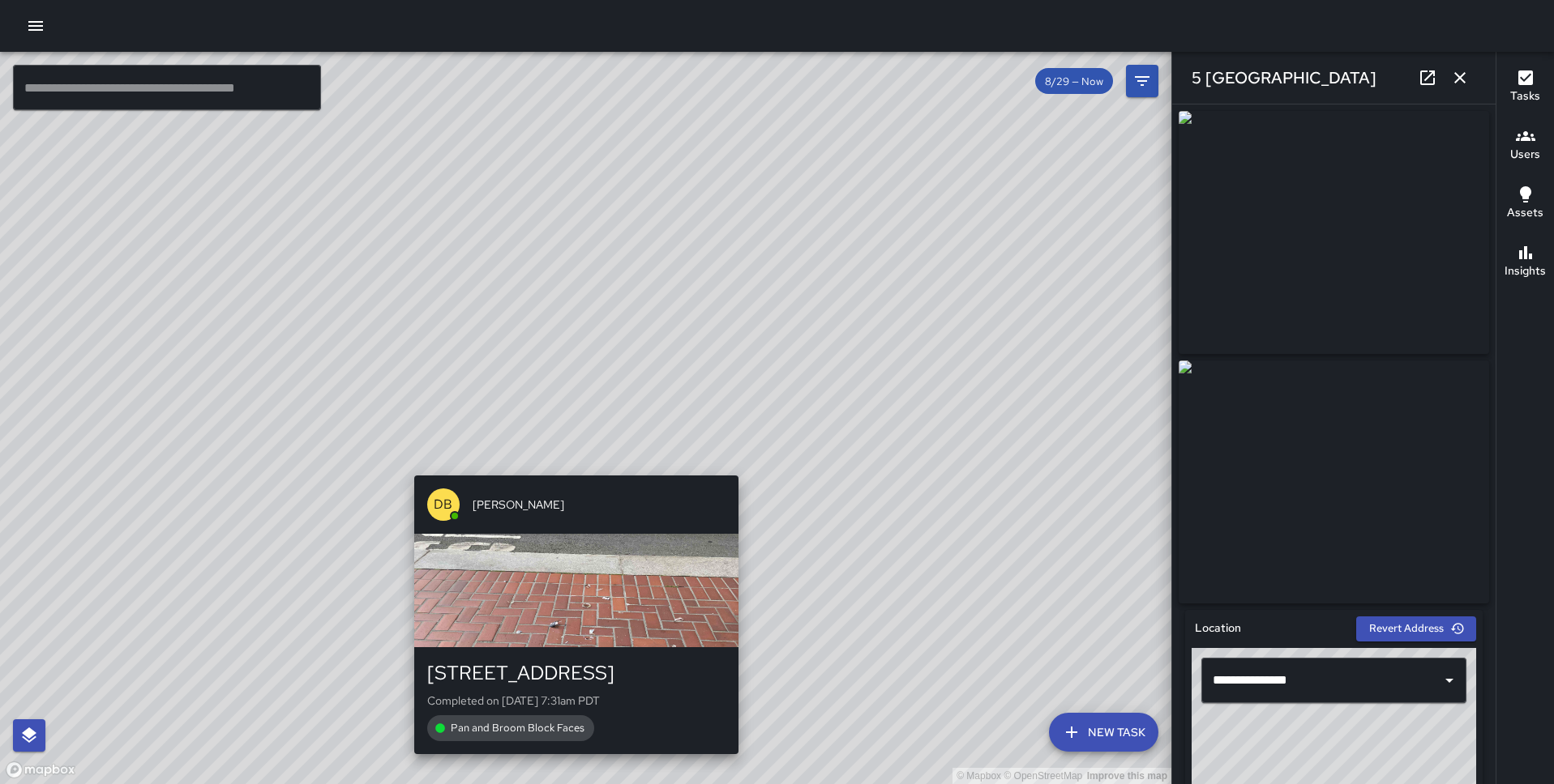
click at [568, 470] on div "DB [PERSON_NAME] [STREET_ADDRESS] Completed on [DATE] 7:31am PDT Pan and Broom …" at bounding box center [577, 615] width 338 height 292
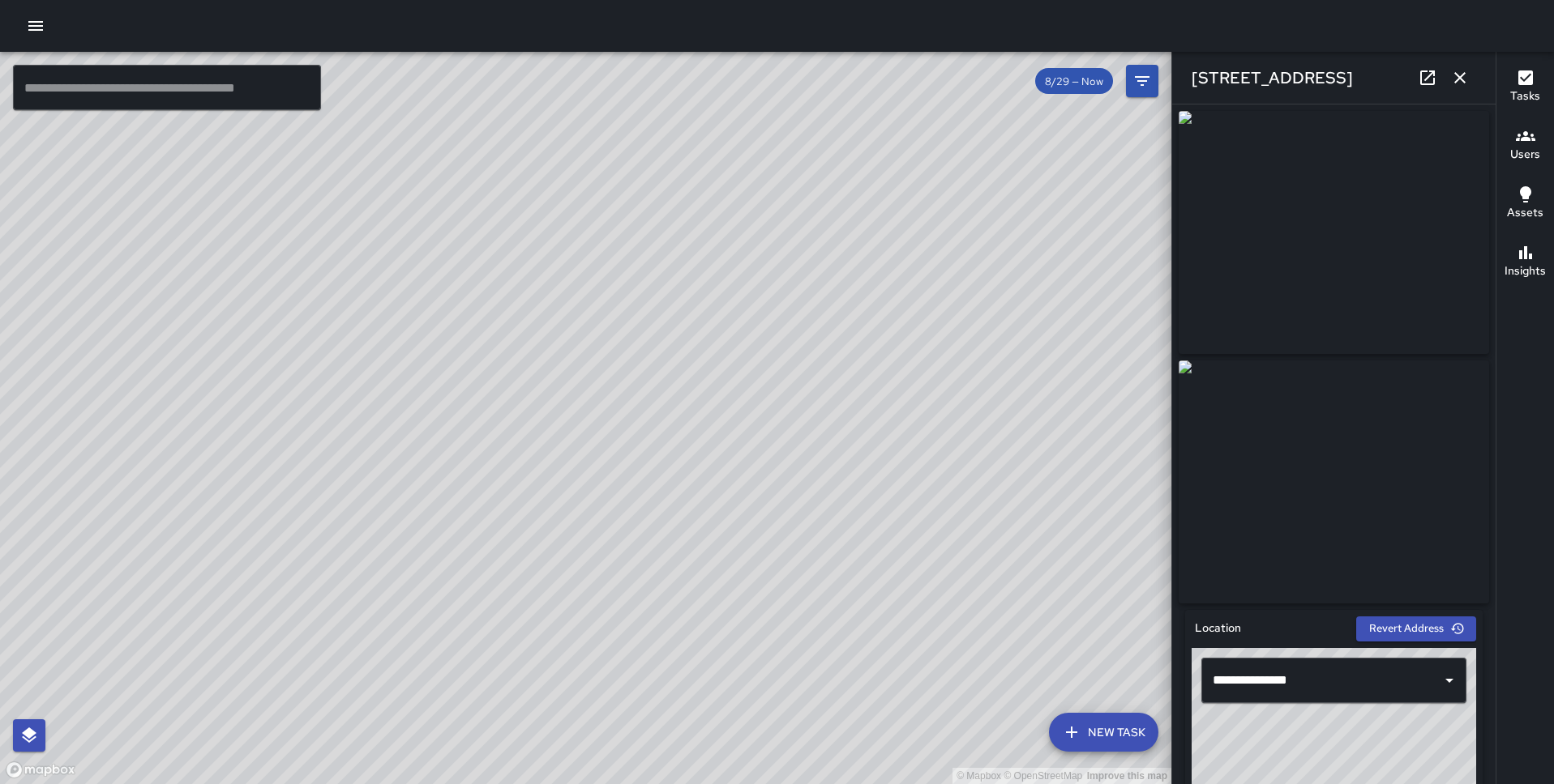
click at [581, 435] on div "© Mapbox © OpenStreetMap Improve this map DB [PERSON_NAME][GEOGRAPHIC_DATA][STR…" at bounding box center [586, 418] width 1172 height 732
click at [39, 29] on icon "button" at bounding box center [36, 26] width 15 height 10
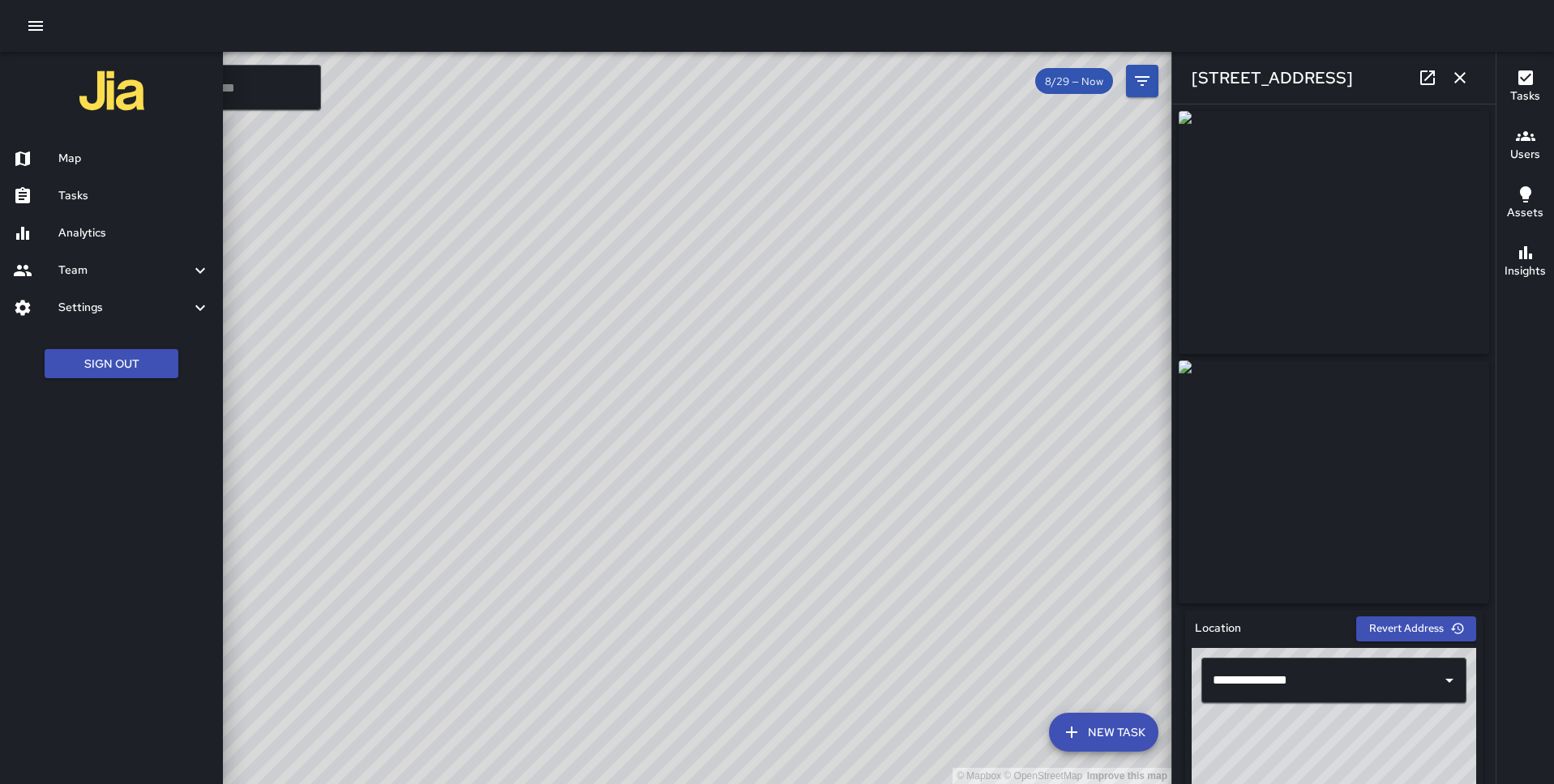
click at [114, 308] on h6 "Settings" at bounding box center [124, 308] width 132 height 18
click at [109, 396] on h6 "Users" at bounding box center [134, 389] width 152 height 18
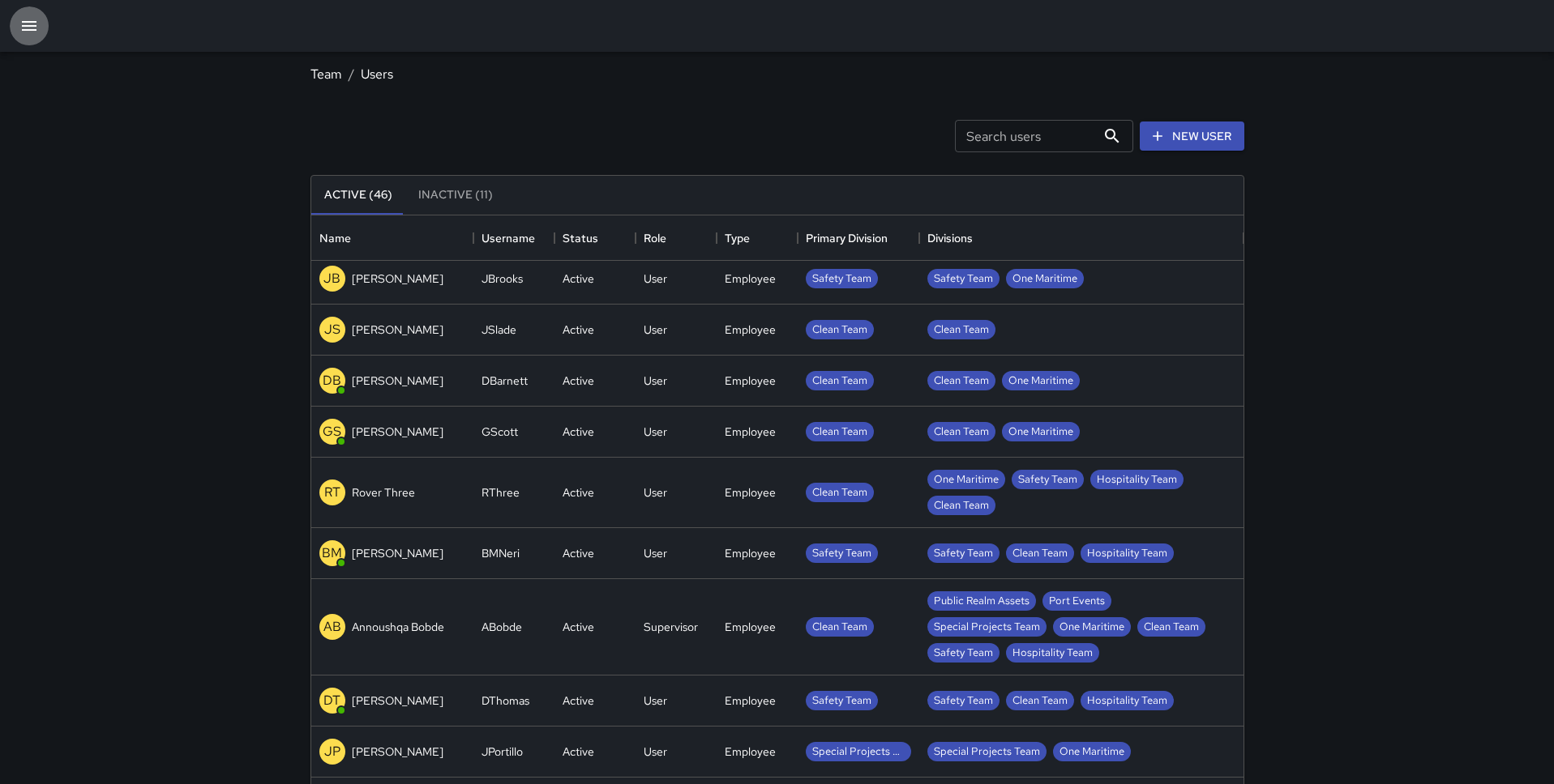
click at [36, 27] on icon "button" at bounding box center [30, 26] width 20 height 20
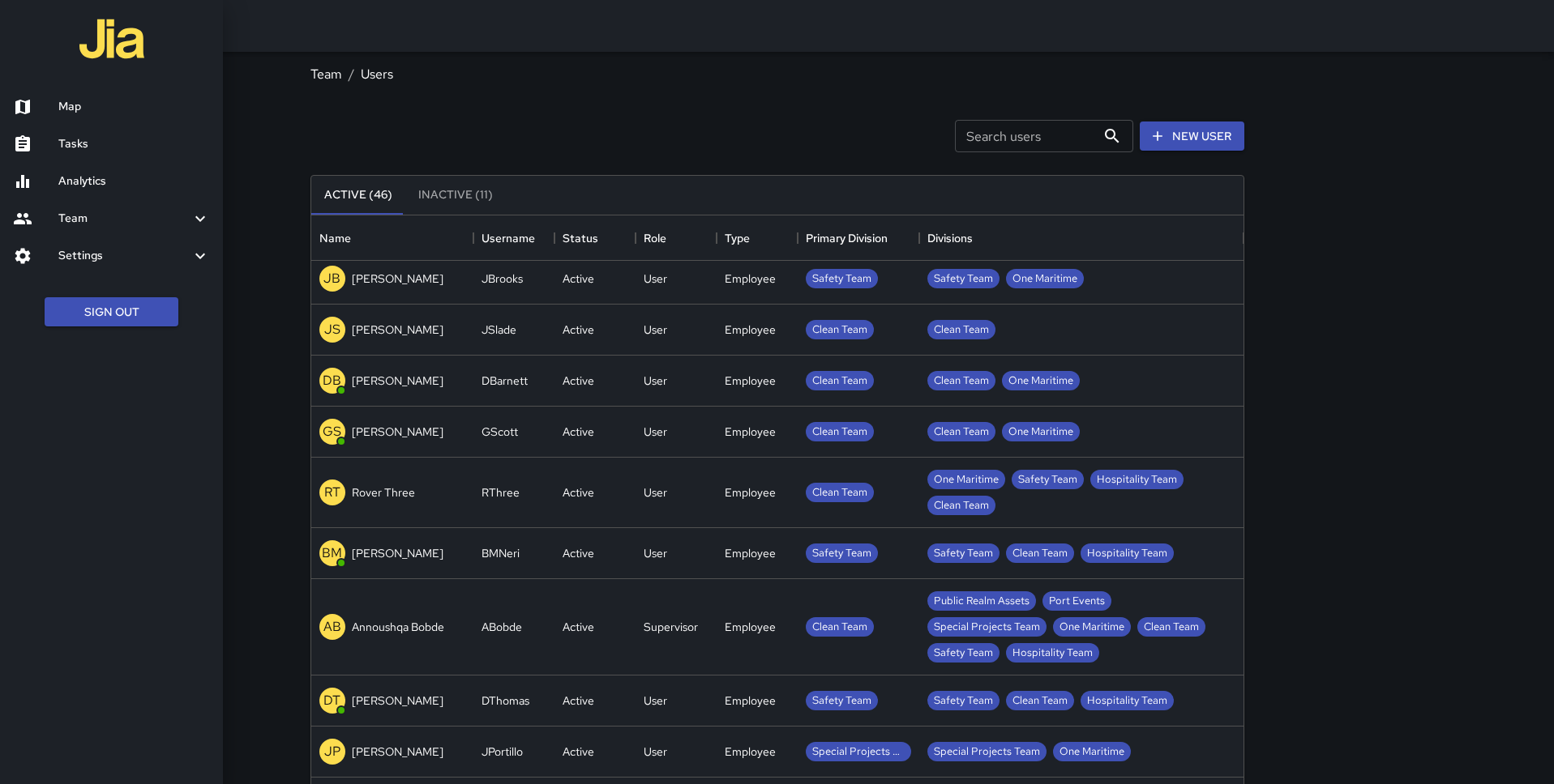
click at [83, 215] on h6 "Team" at bounding box center [124, 218] width 132 height 18
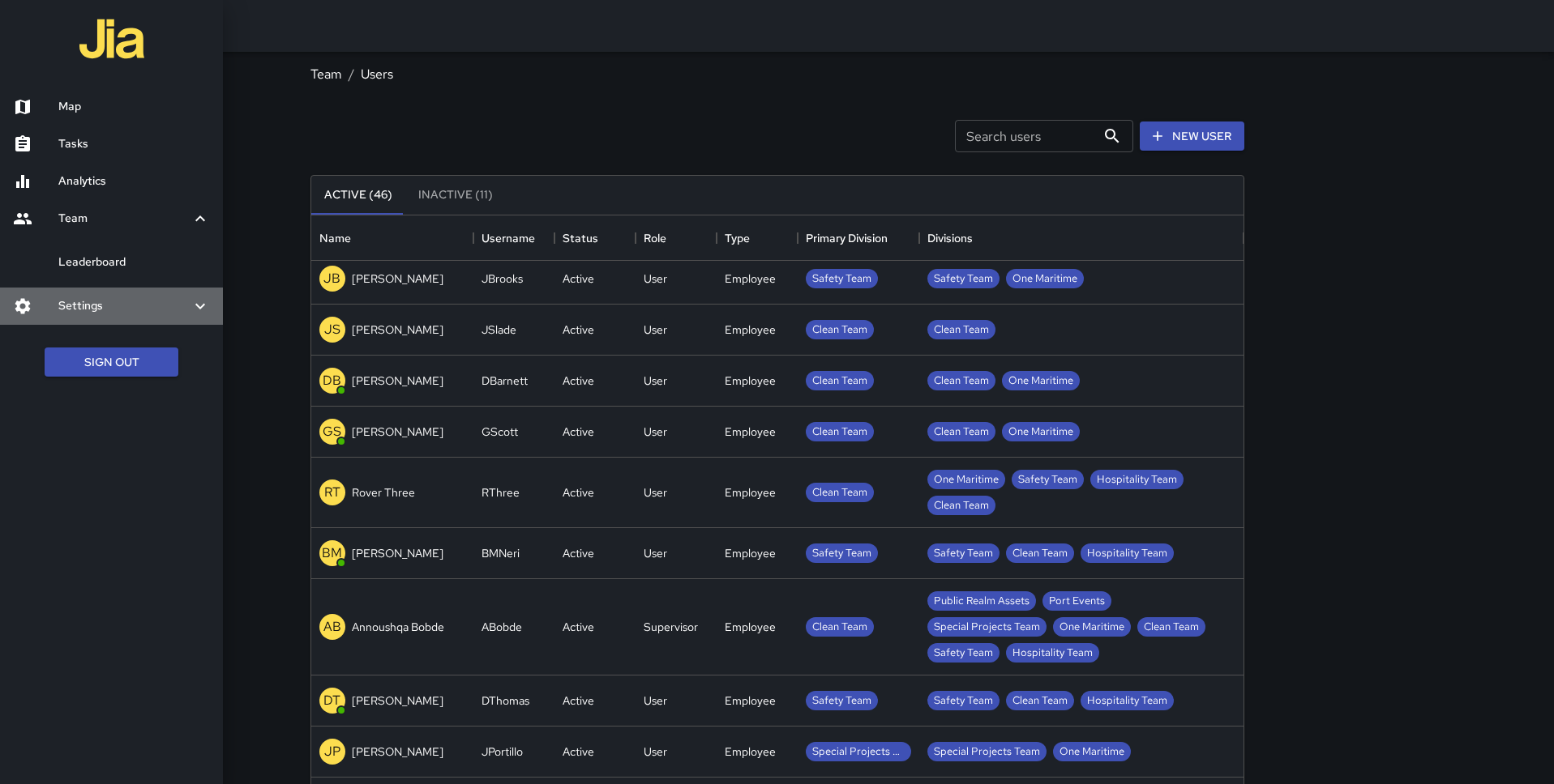
click at [95, 308] on h6 "Settings" at bounding box center [124, 307] width 132 height 18
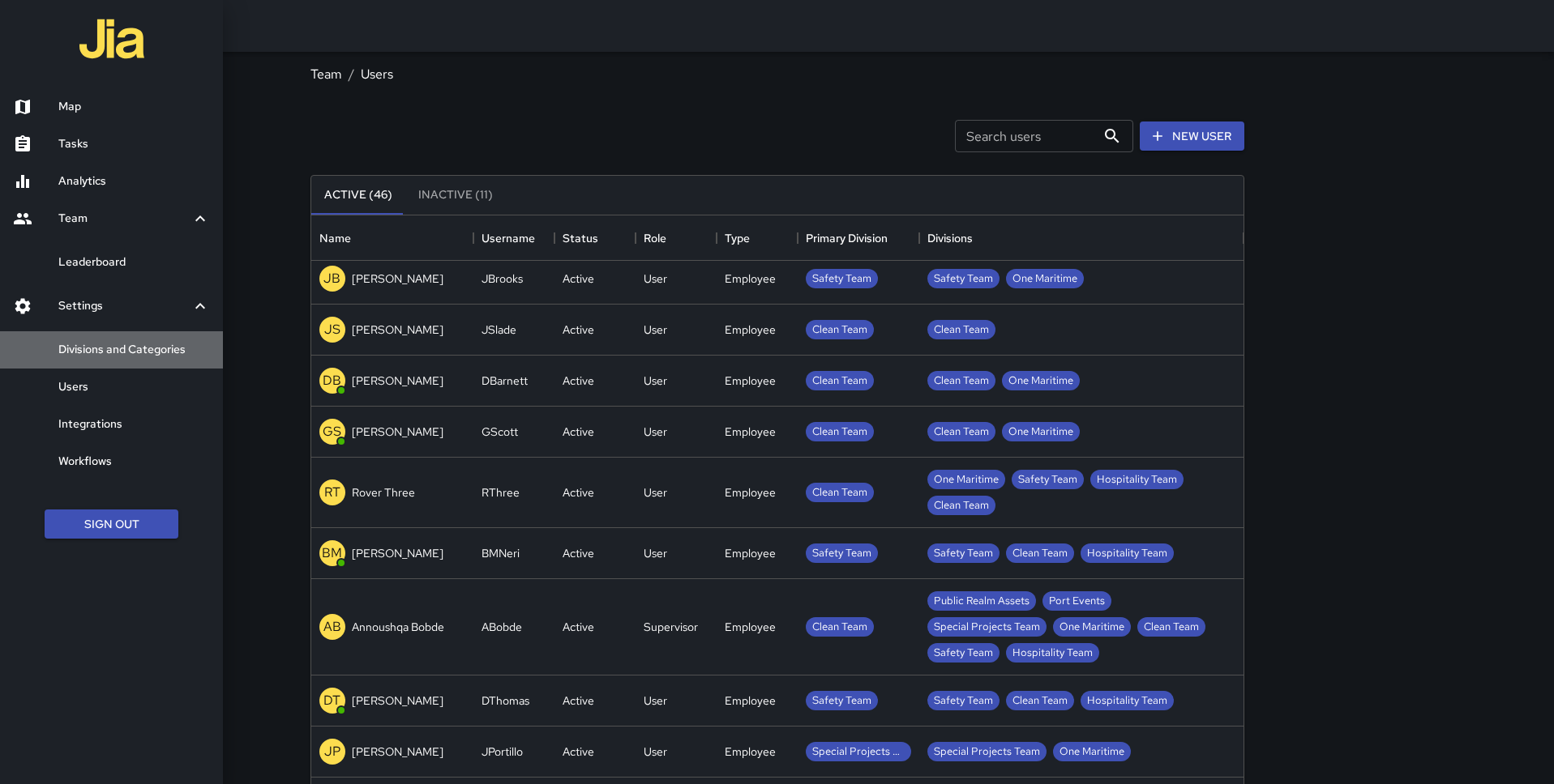
click at [104, 350] on h6 "Divisions and Categories" at bounding box center [134, 350] width 152 height 18
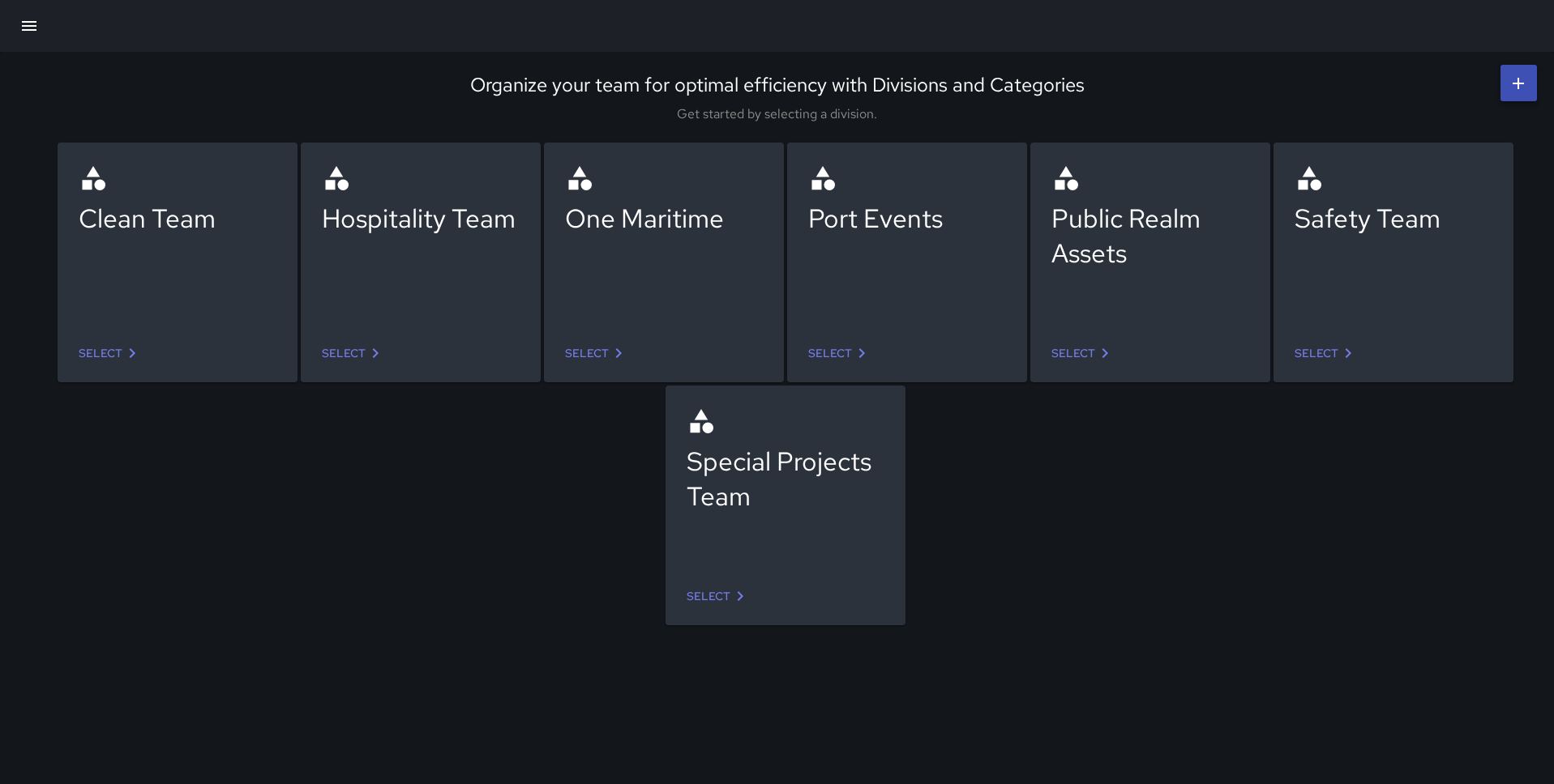
click at [360, 352] on link "Select" at bounding box center [353, 353] width 76 height 30
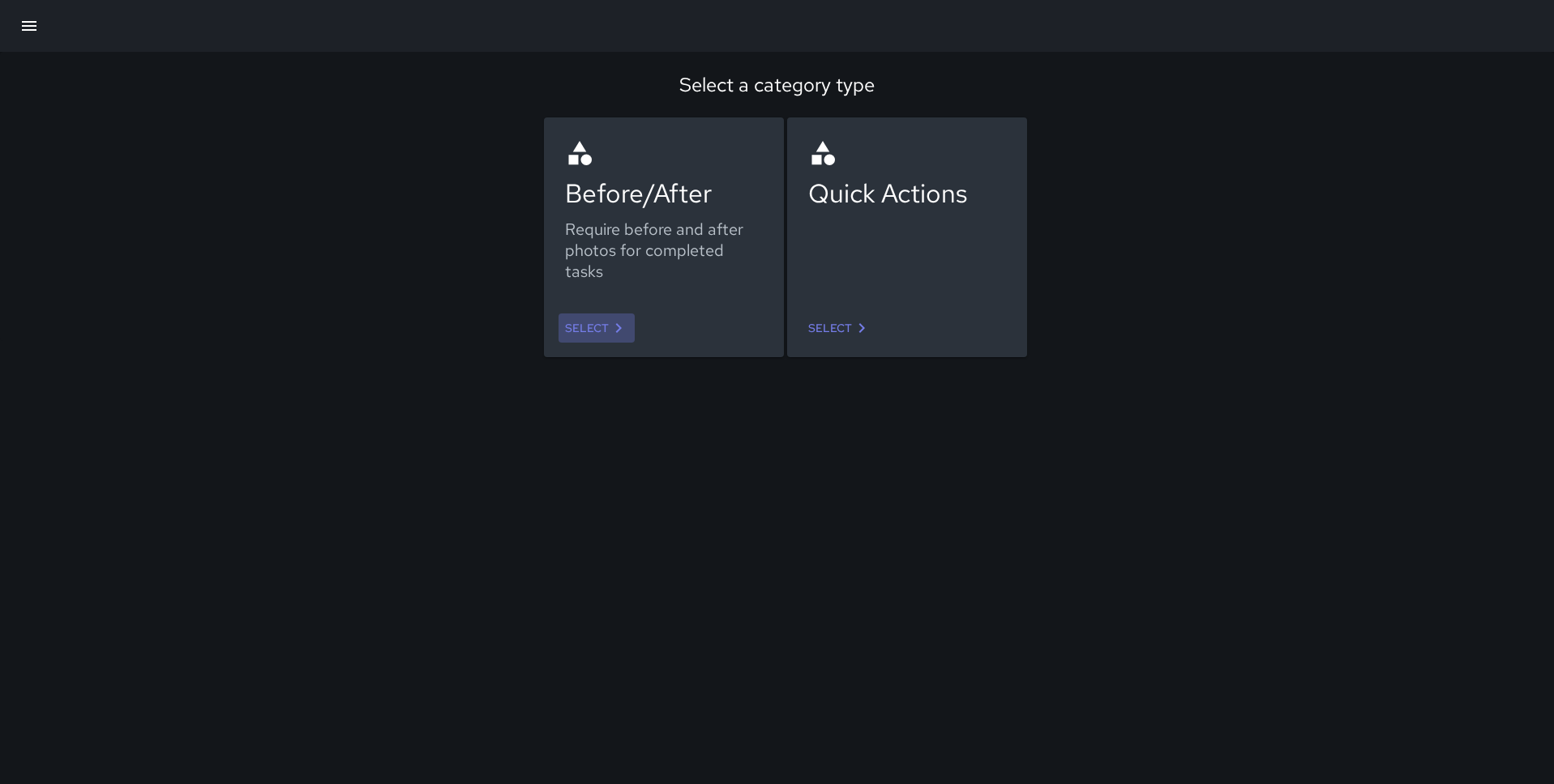
click at [592, 318] on link "Select" at bounding box center [597, 328] width 76 height 30
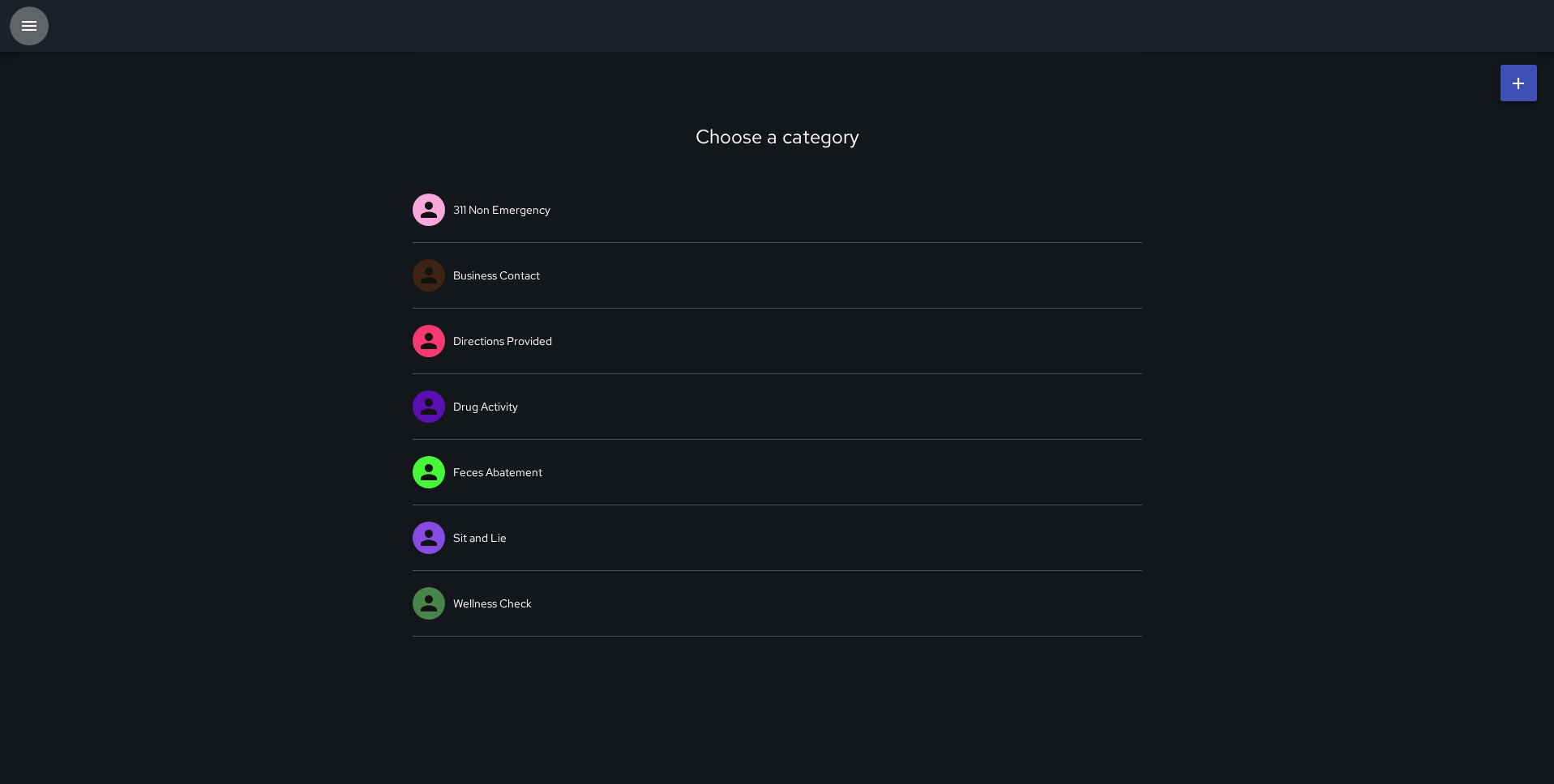
click at [35, 29] on icon "button" at bounding box center [30, 26] width 20 height 20
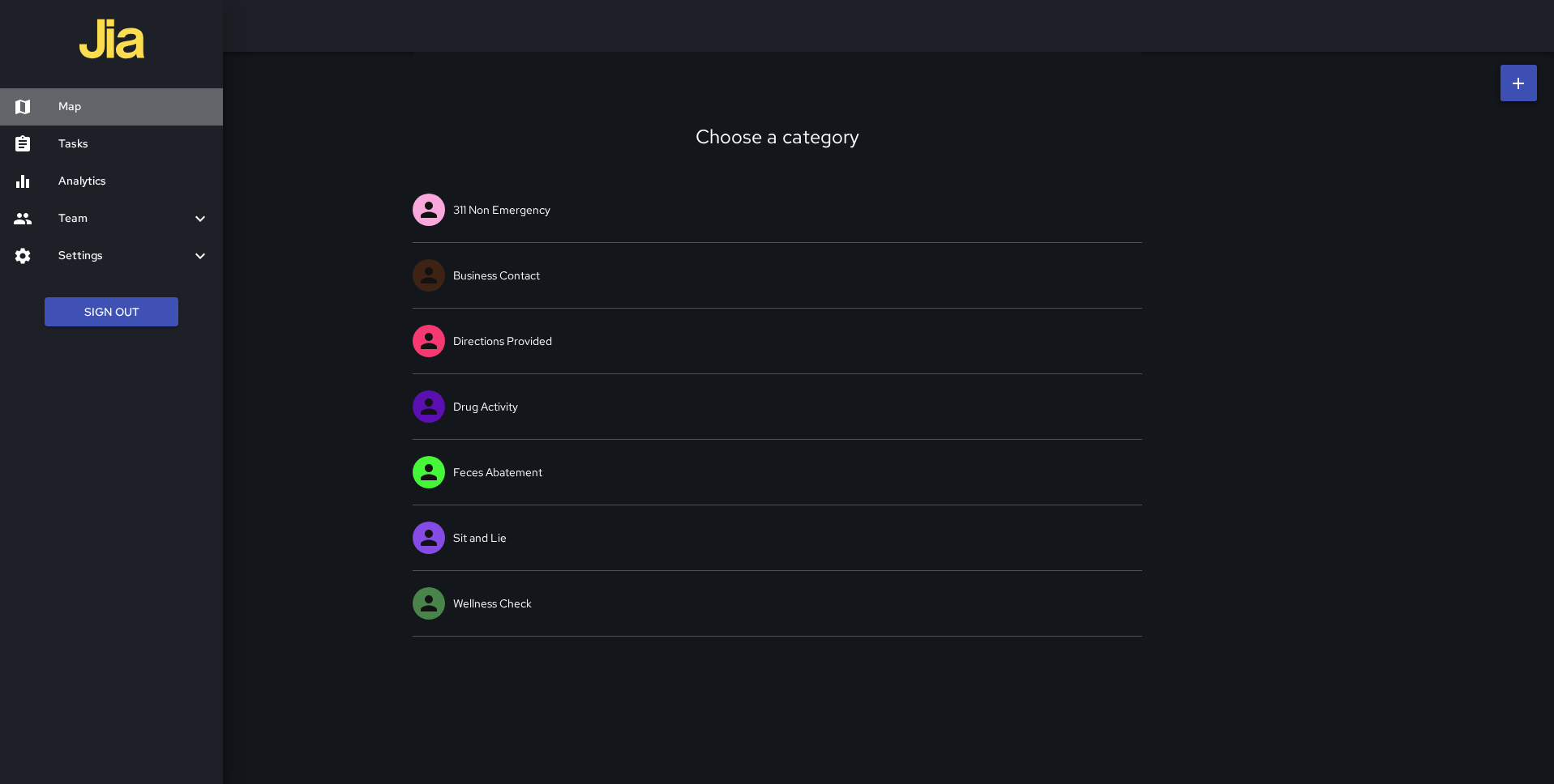
click at [118, 106] on h6 "Map" at bounding box center [134, 107] width 152 height 18
